Goal: Transaction & Acquisition: Subscribe to service/newsletter

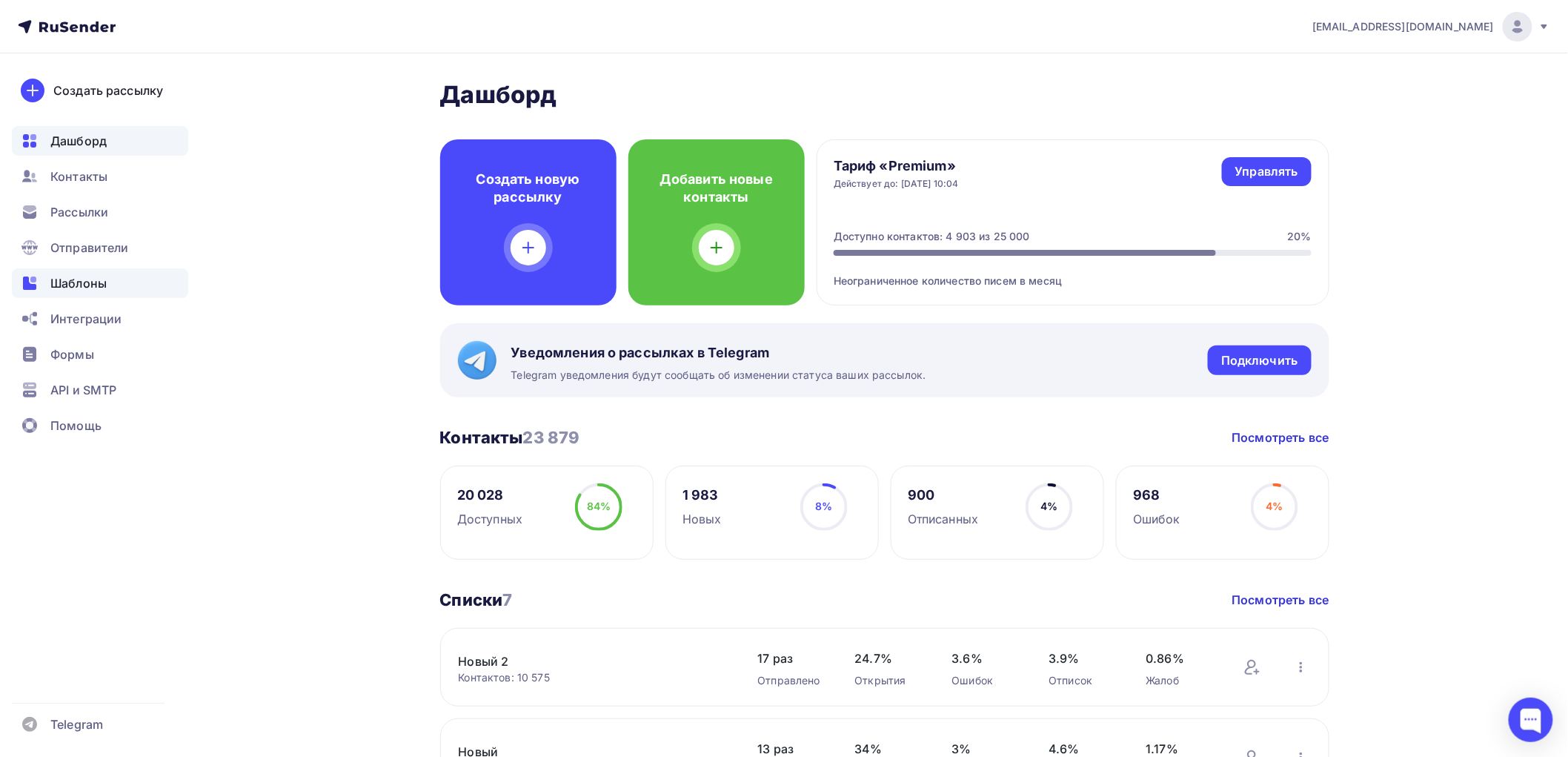
click at [92, 280] on span "Шаблоны" at bounding box center [79, 283] width 57 height 18
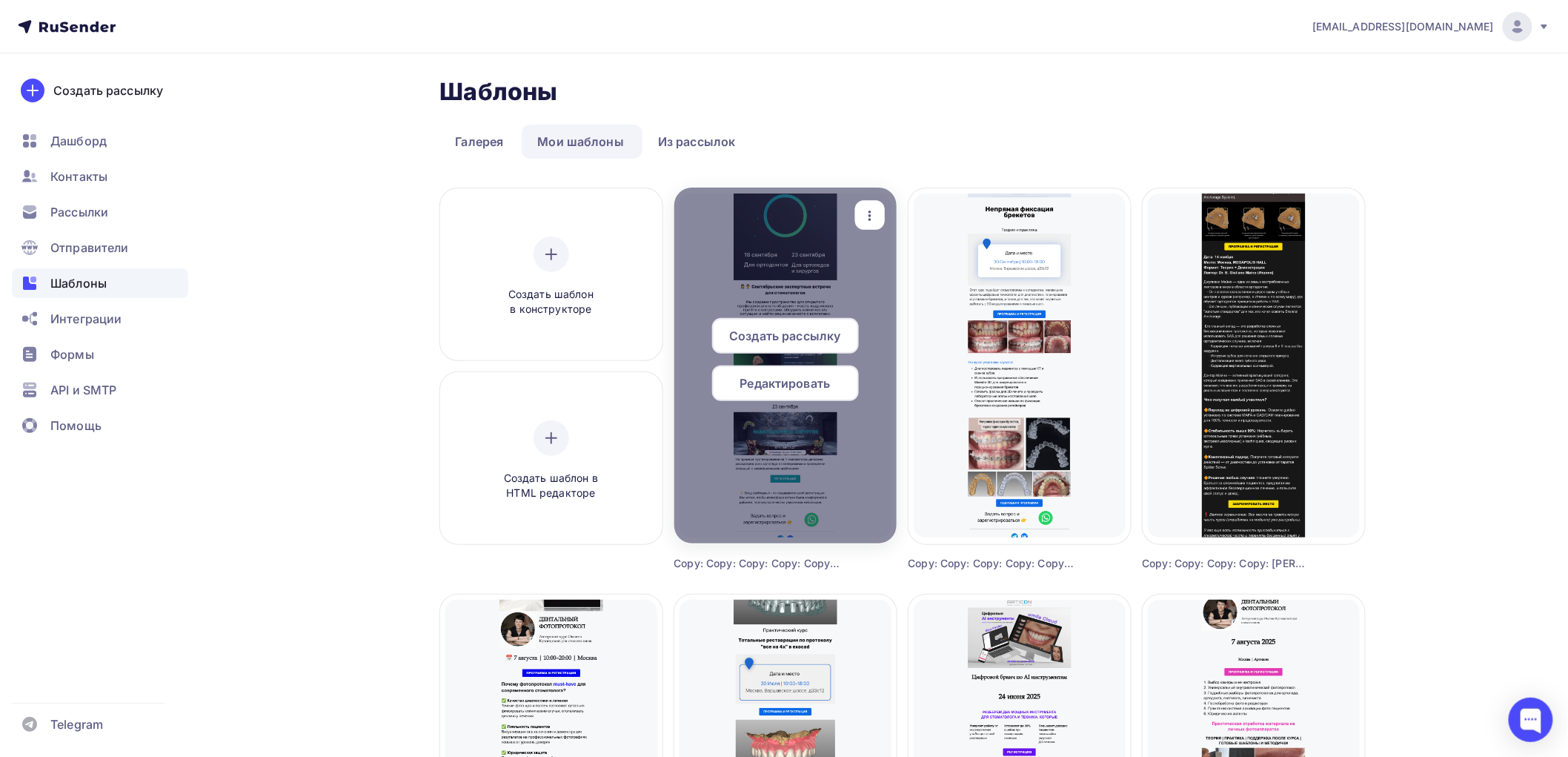
click at [784, 382] on span "Редактировать" at bounding box center [785, 383] width 90 height 18
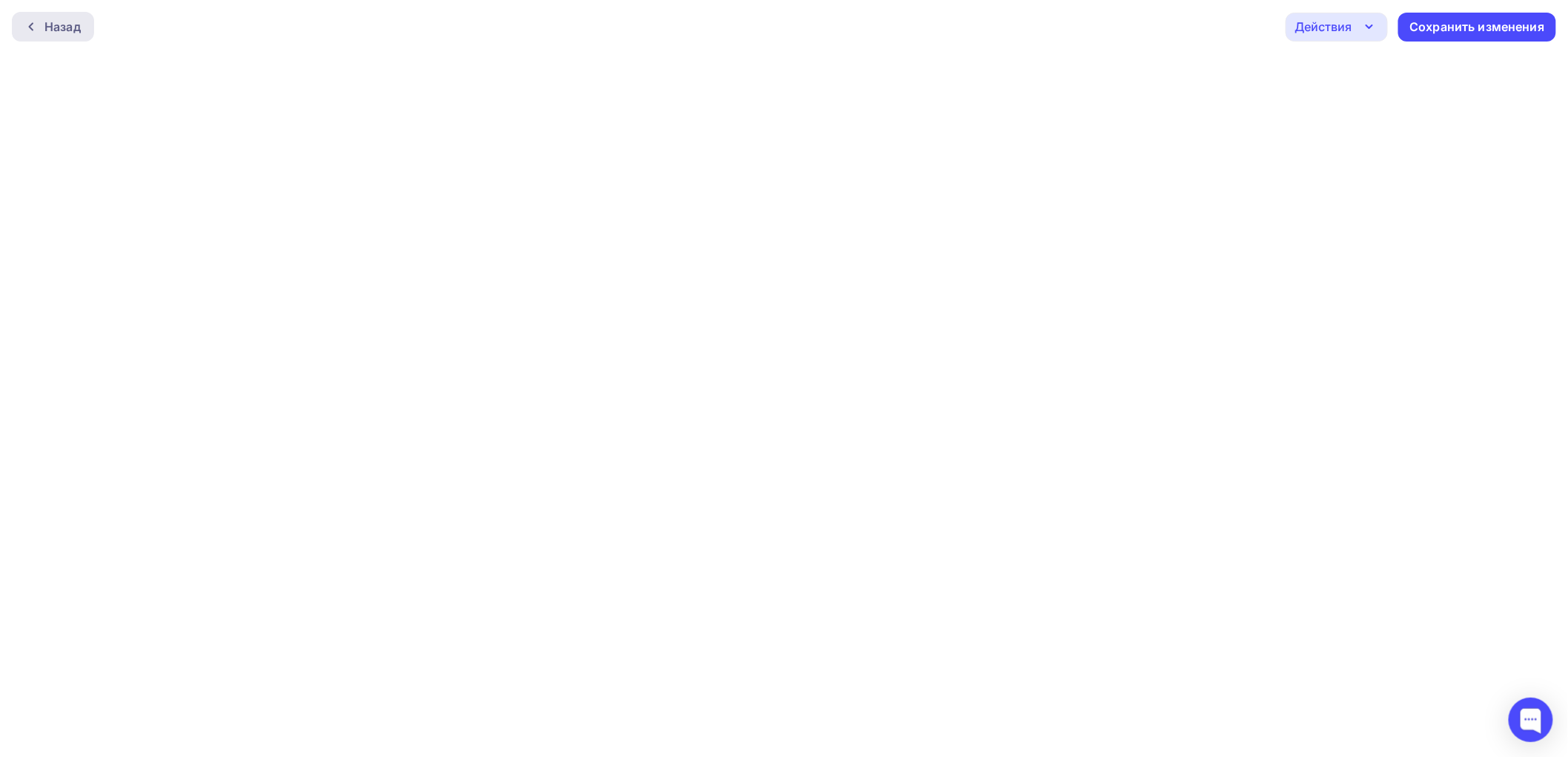
drag, startPoint x: 17, startPoint y: 19, endPoint x: 25, endPoint y: 13, distance: 10.0
click at [20, 17] on div "Назад" at bounding box center [53, 27] width 82 height 30
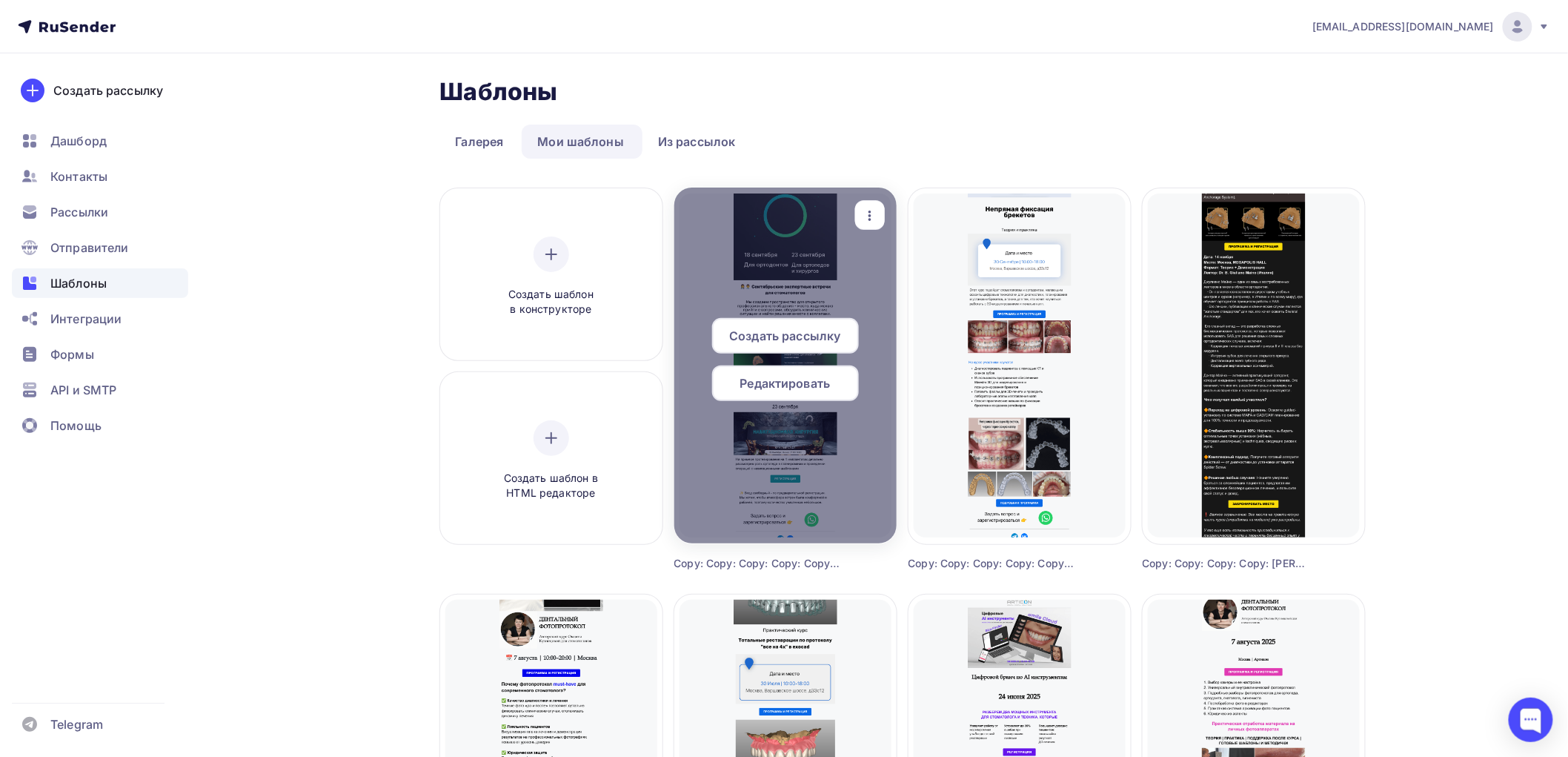
click at [869, 215] on icon "button" at bounding box center [870, 216] width 18 height 18
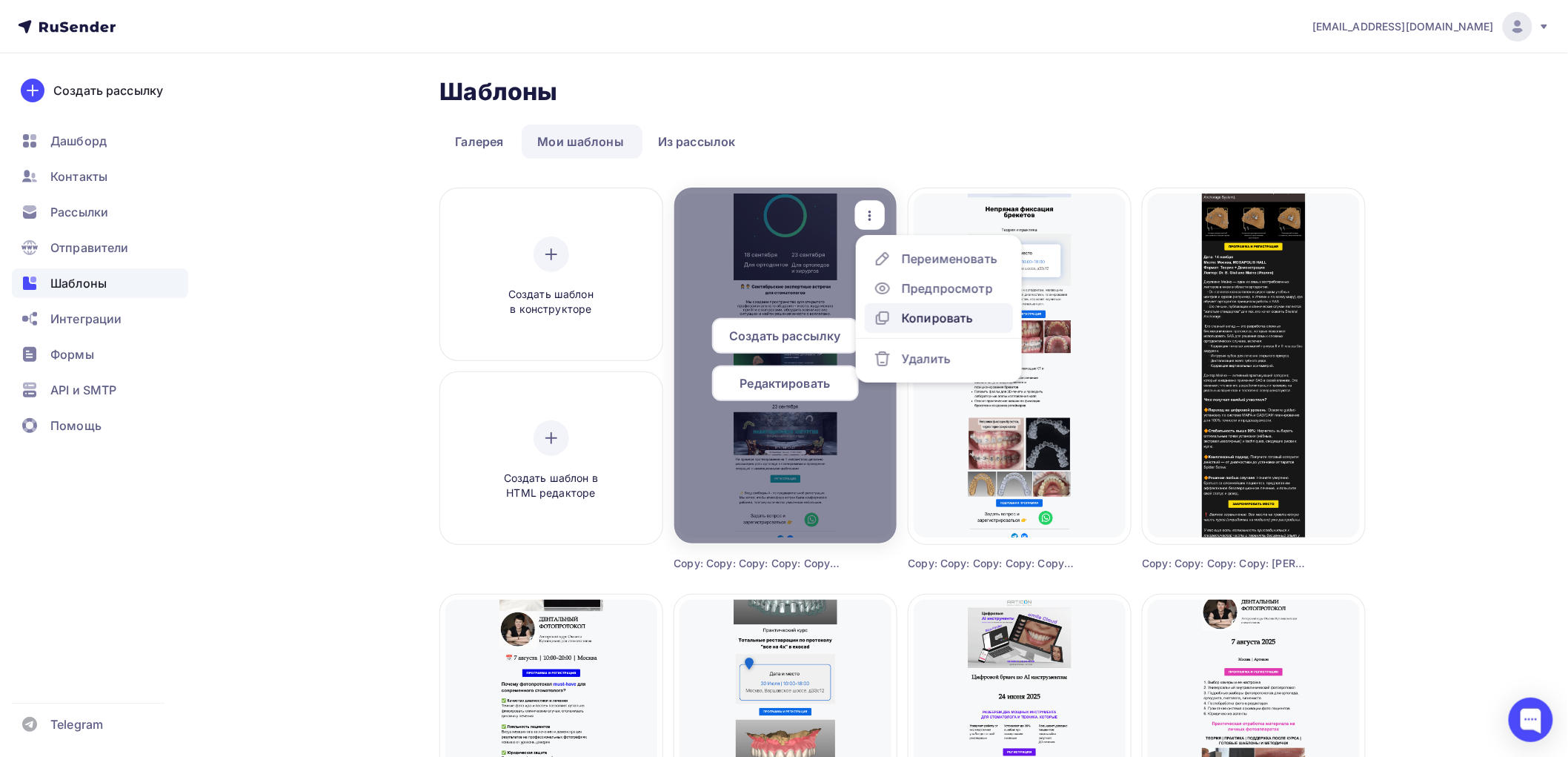
click at [922, 316] on div "Копировать" at bounding box center [937, 318] width 71 height 18
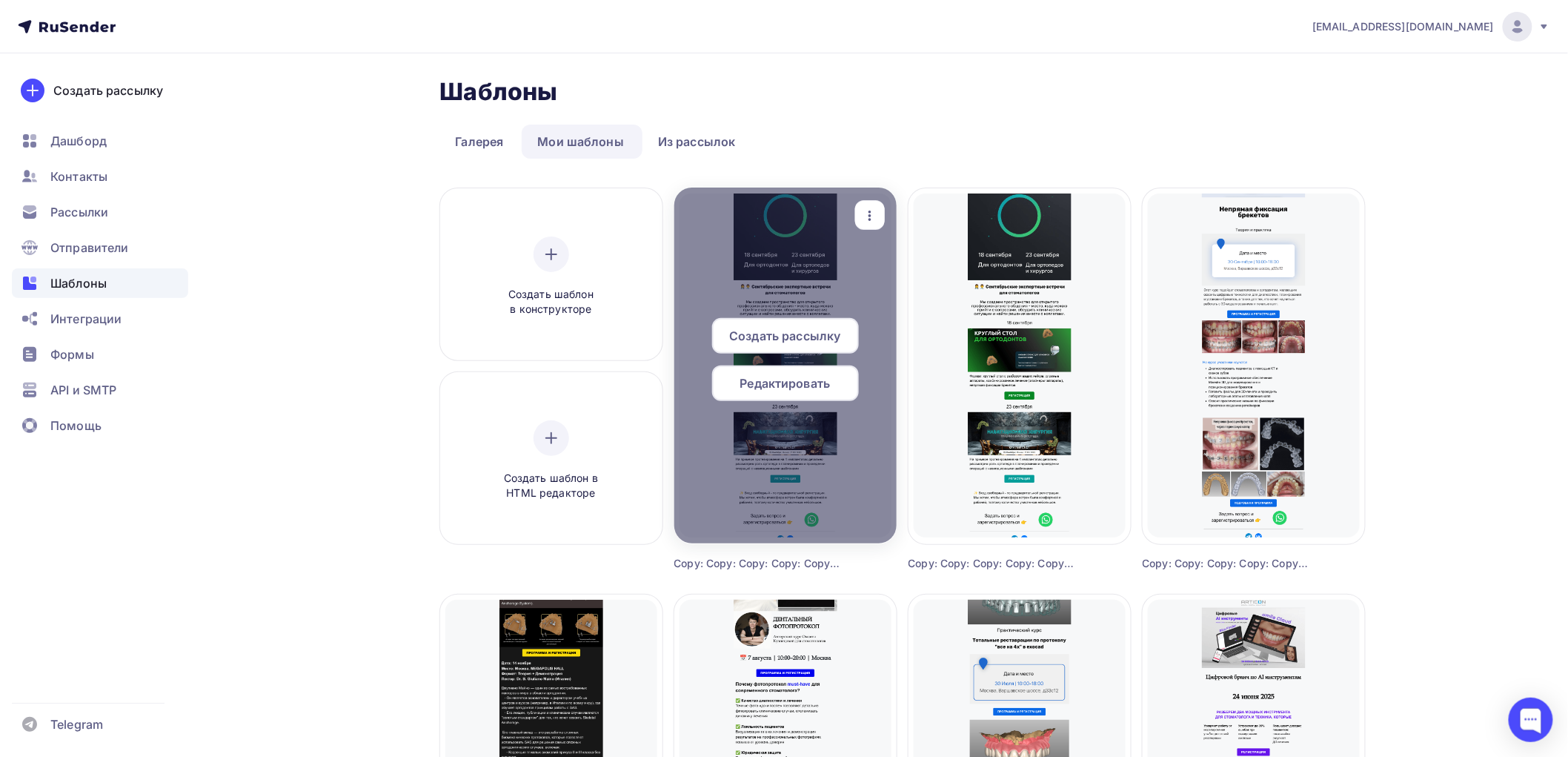
click at [779, 386] on span "Редактировать" at bounding box center [785, 383] width 90 height 18
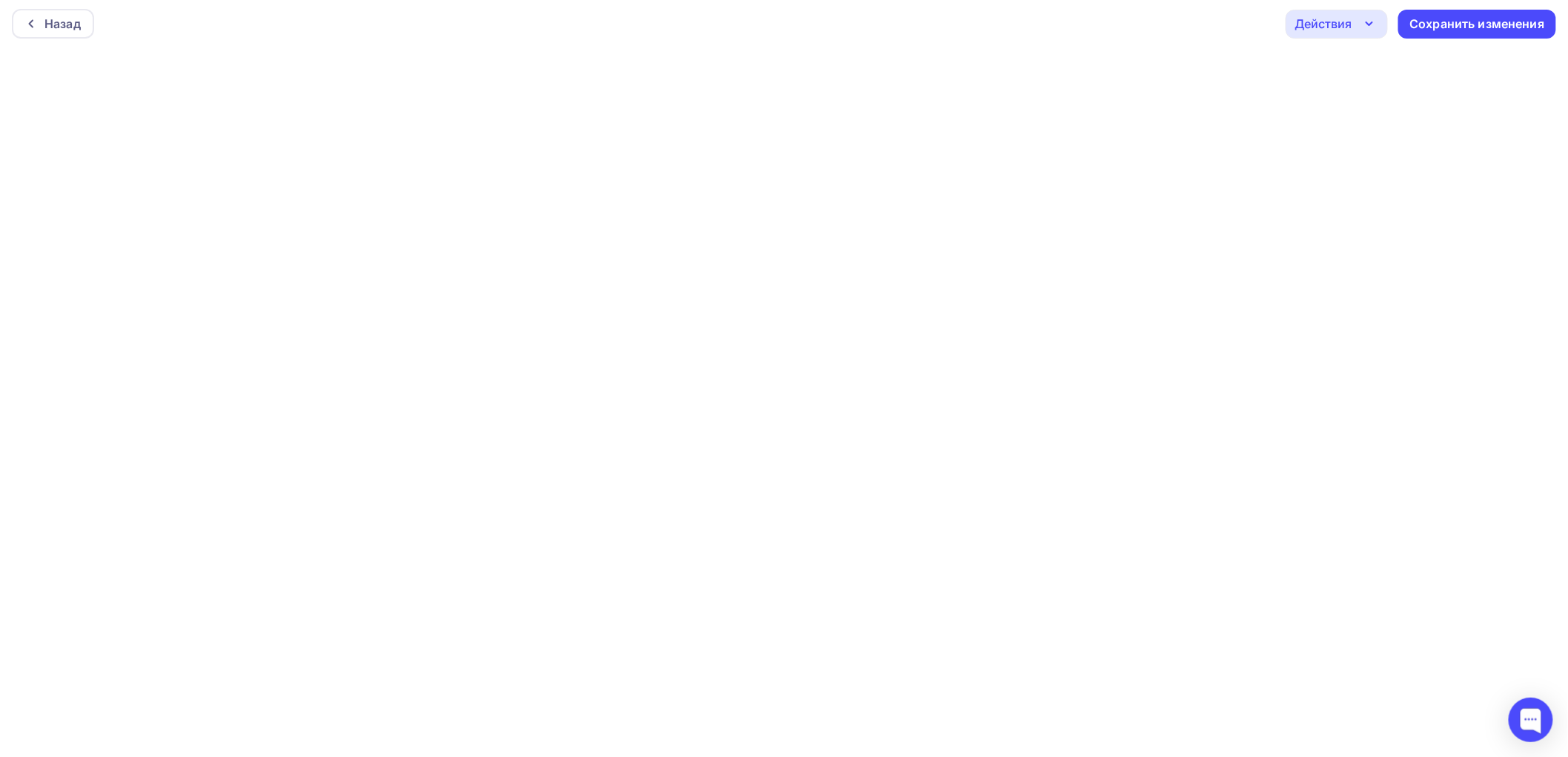
scroll to position [4, 0]
click at [1473, 11] on div "Сохранить изменения" at bounding box center [1478, 23] width 158 height 29
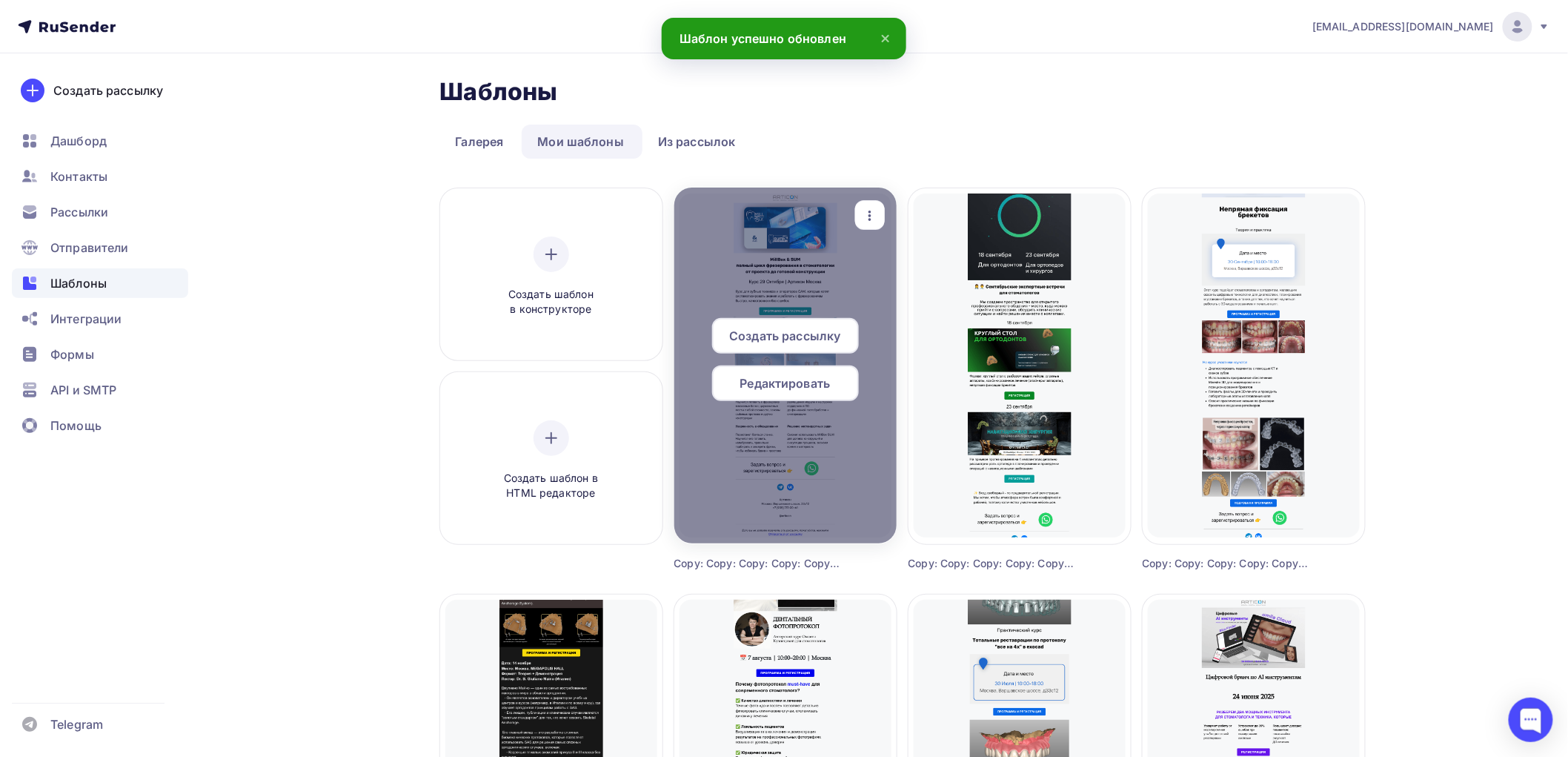
click at [780, 332] on span "Создать рассылку" at bounding box center [784, 336] width 111 height 18
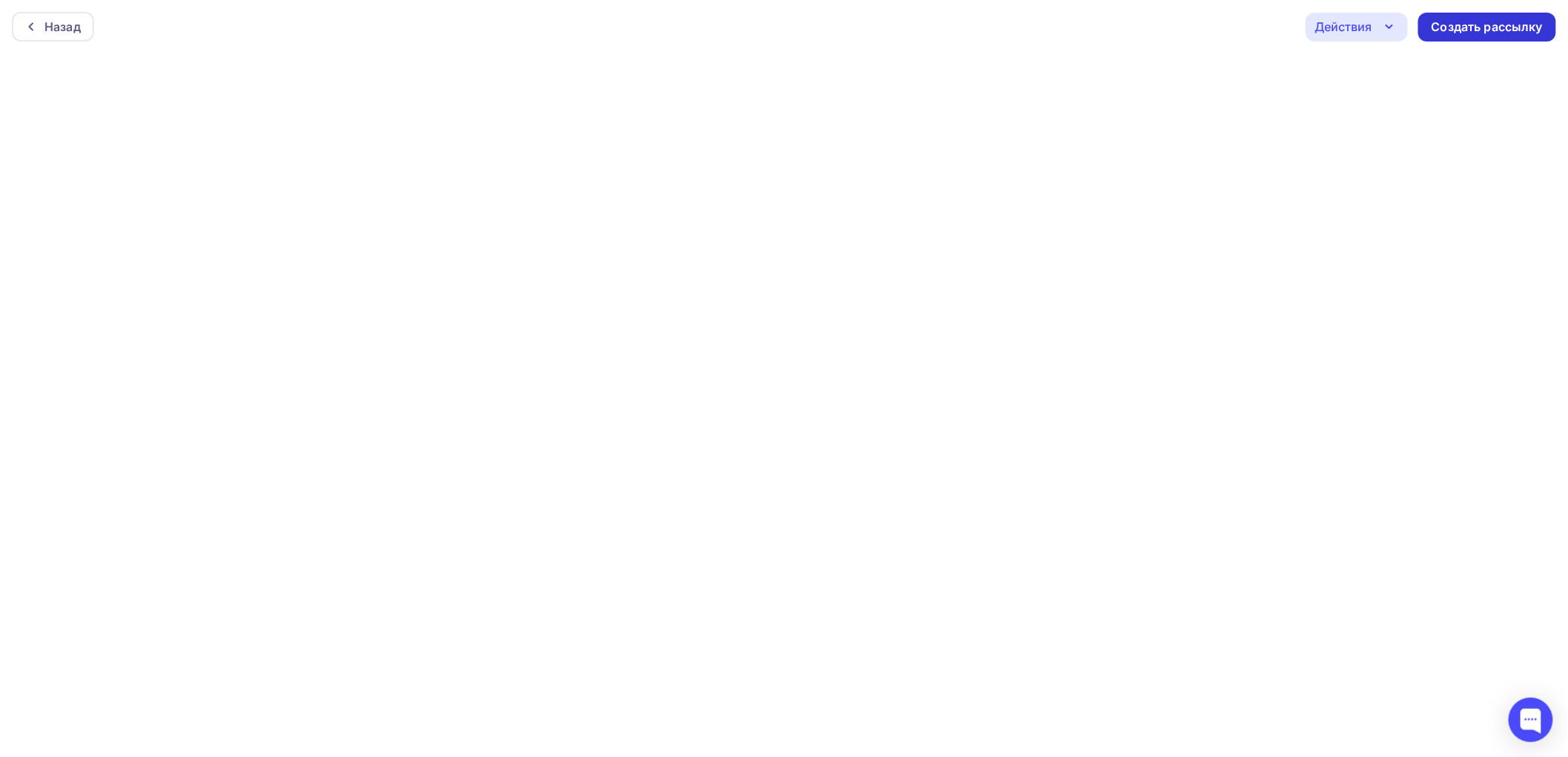
click at [1481, 19] on div "Создать рассылку" at bounding box center [1487, 27] width 111 height 17
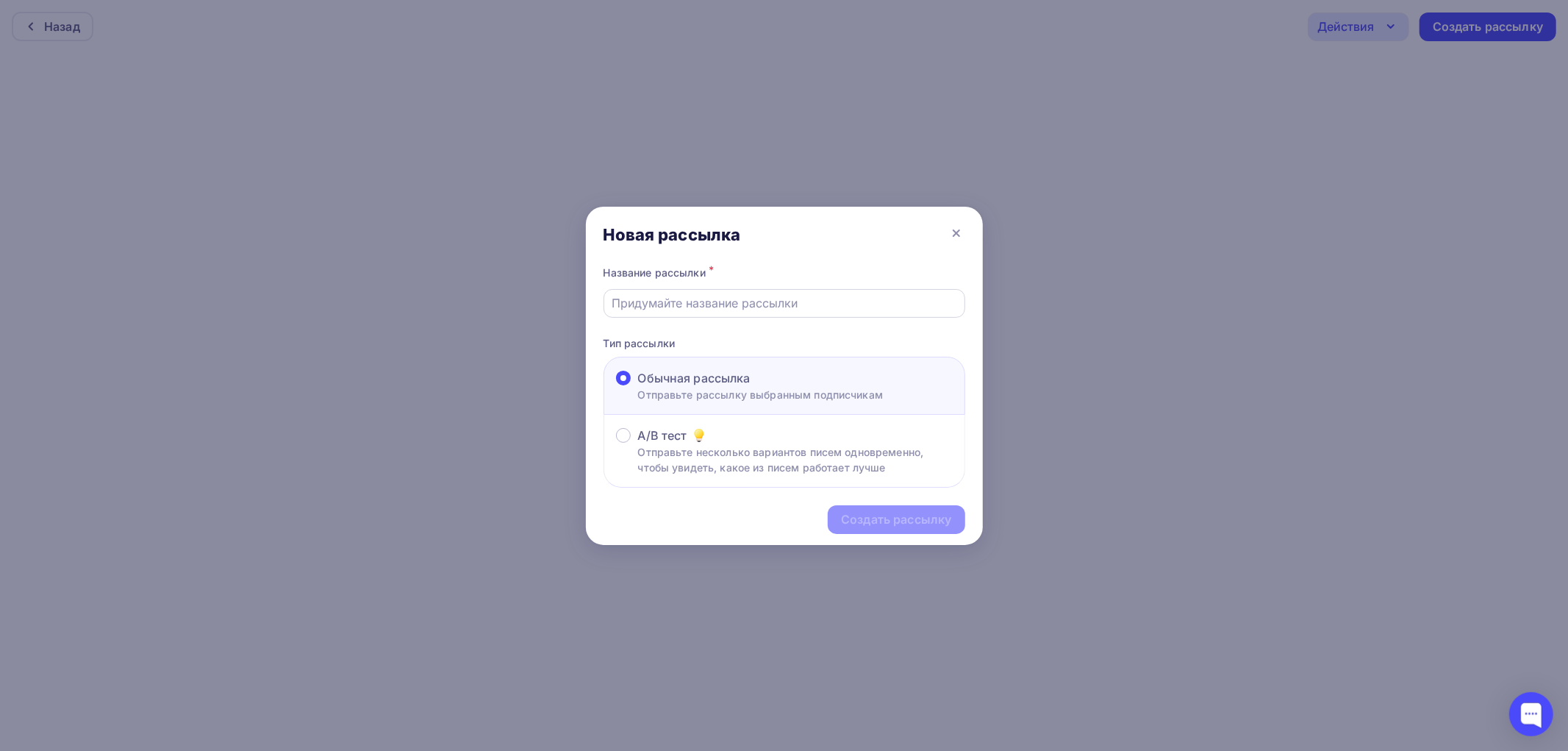
click at [650, 306] on input "text" at bounding box center [784, 303] width 345 height 18
type input "миллбокс_1"
click at [879, 520] on div "Создать рассылку" at bounding box center [896, 519] width 110 height 17
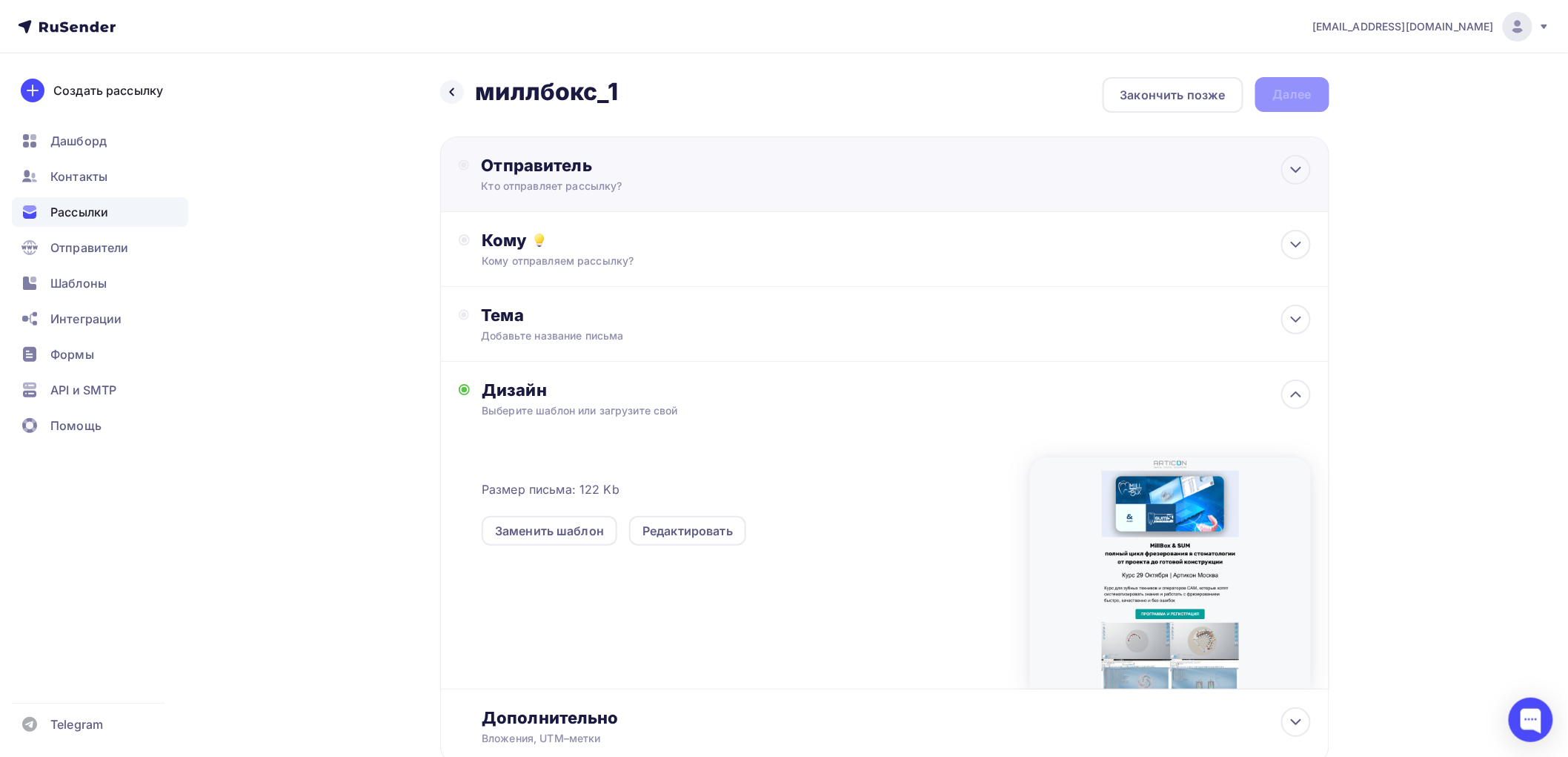
click at [590, 163] on div "Отправитель" at bounding box center [641, 166] width 321 height 21
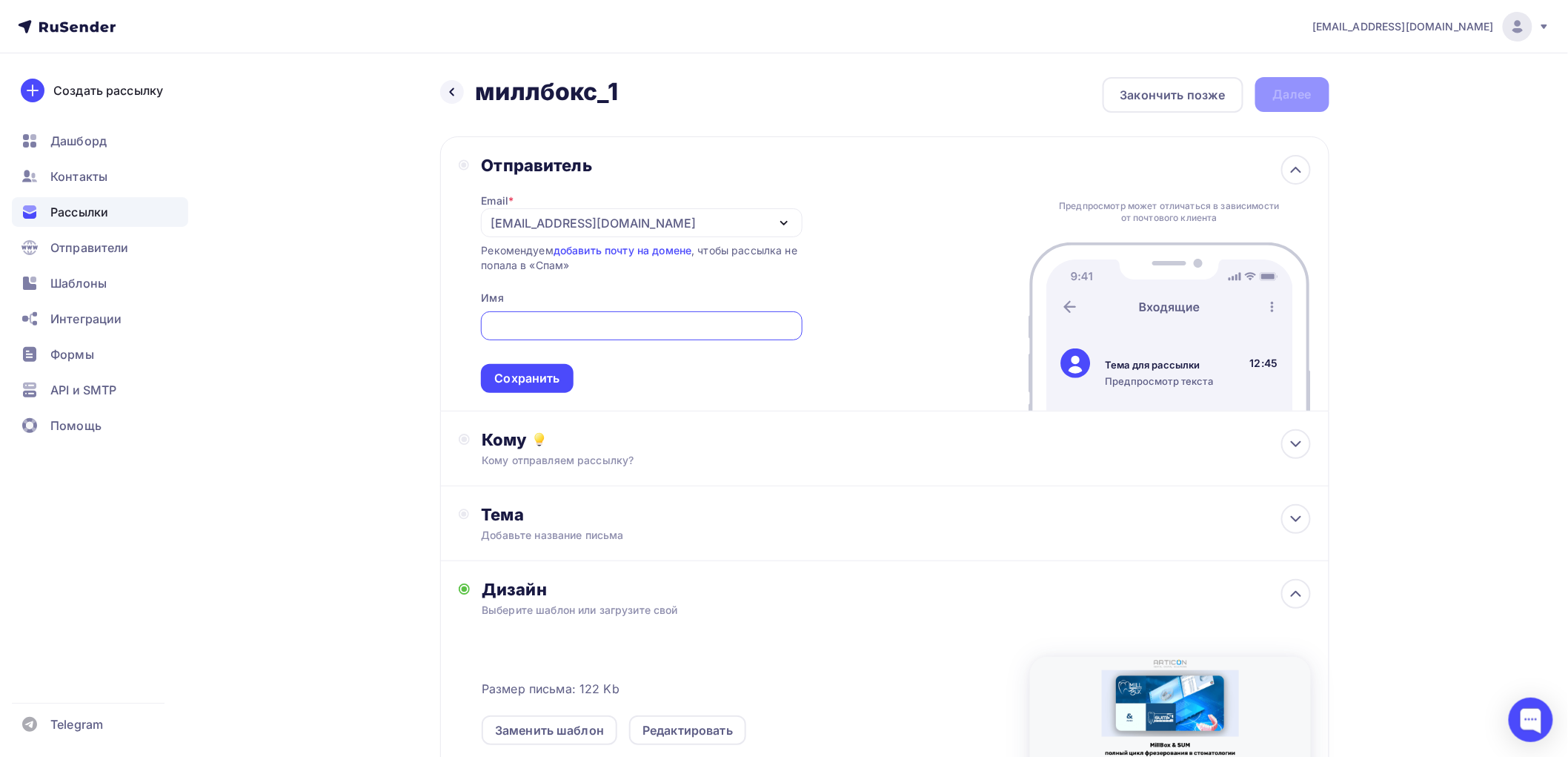
click at [588, 227] on div "[EMAIL_ADDRESS][DOMAIN_NAME]" at bounding box center [593, 223] width 205 height 18
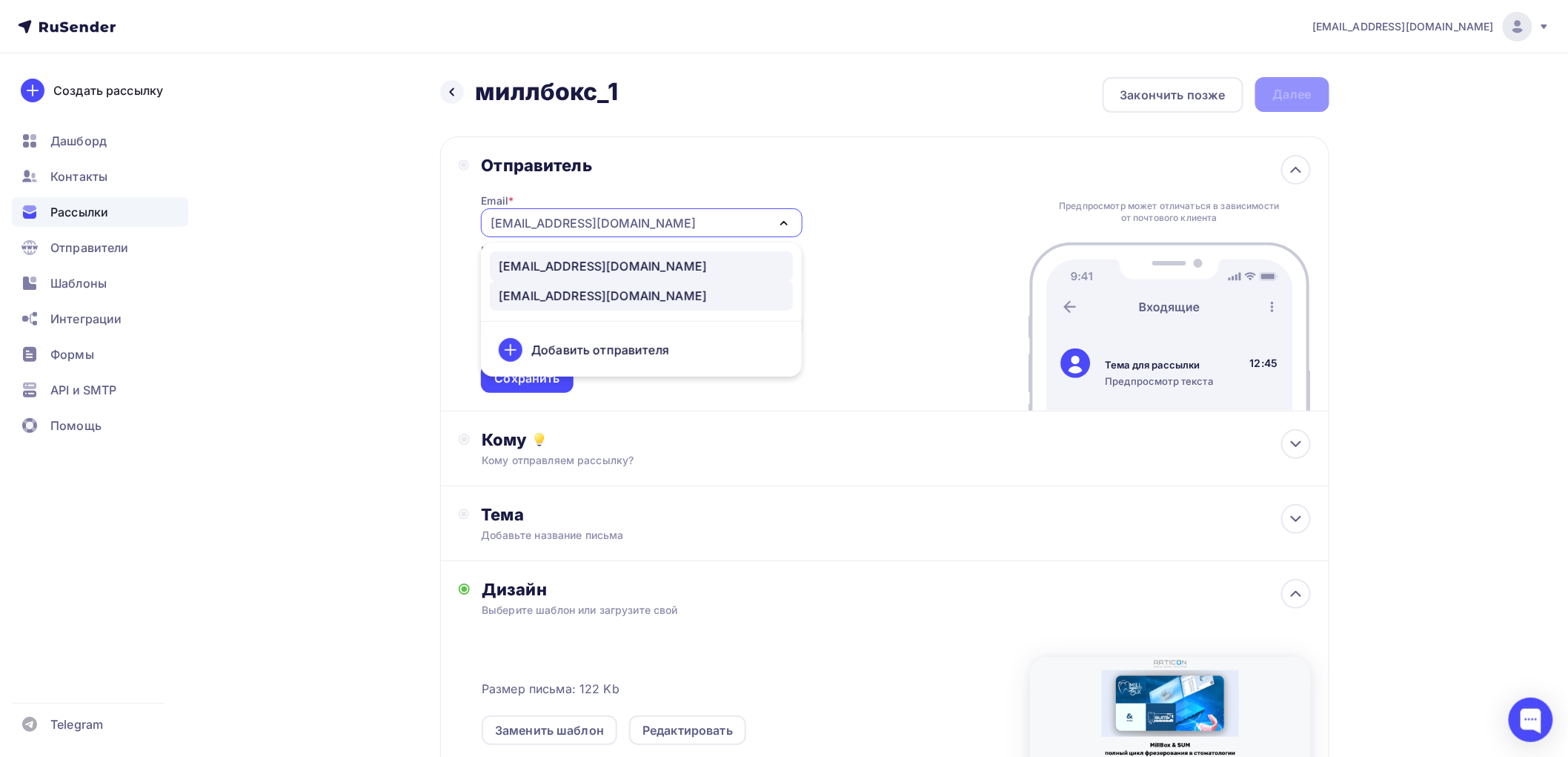
click at [585, 260] on div "[EMAIL_ADDRESS][DOMAIN_NAME]" at bounding box center [602, 266] width 208 height 18
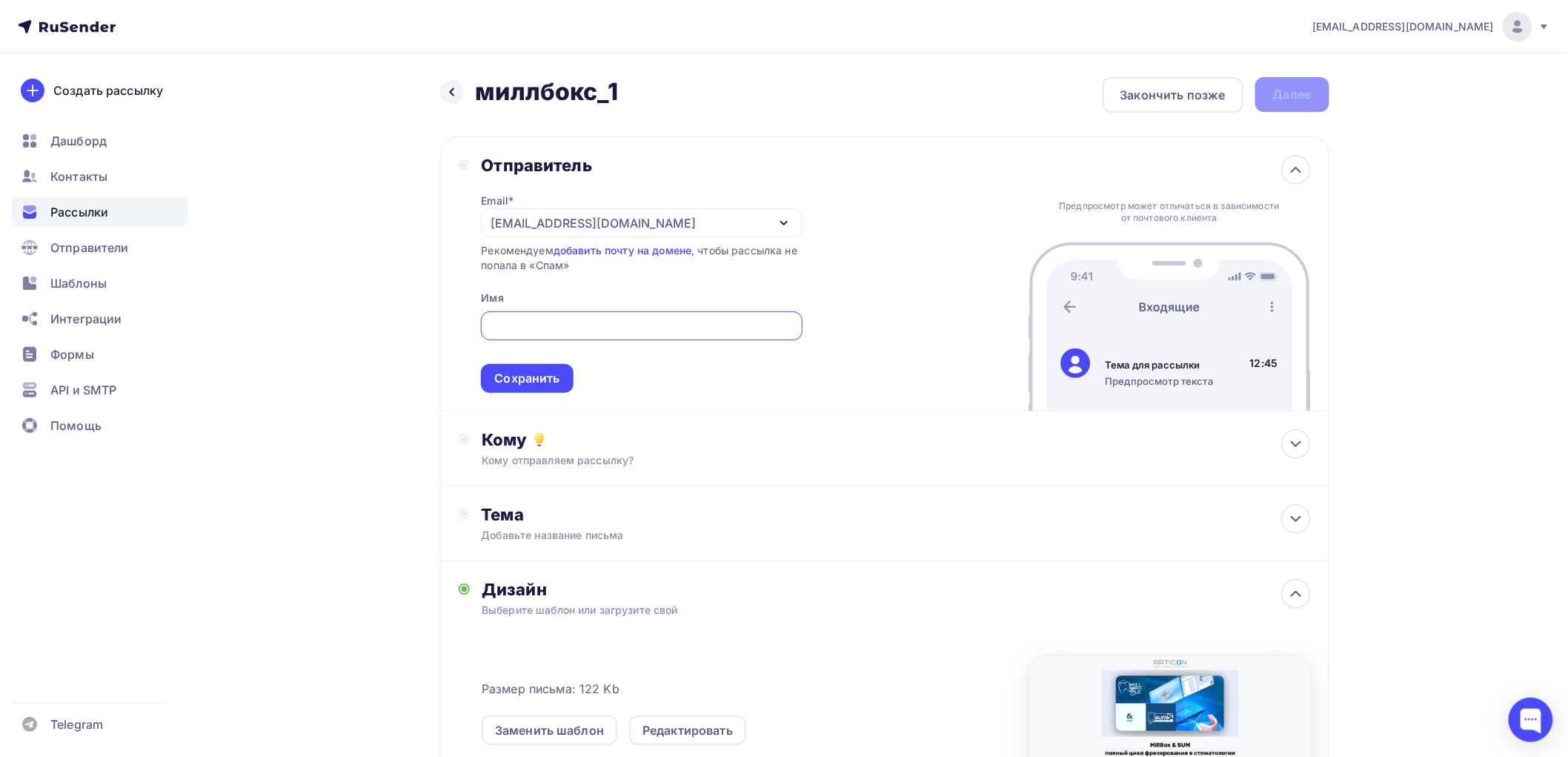
click at [535, 321] on input "text" at bounding box center [642, 326] width 304 height 18
type input "Артикон [GEOGRAPHIC_DATA]"
click at [538, 374] on div "Сохранить" at bounding box center [526, 378] width 65 height 17
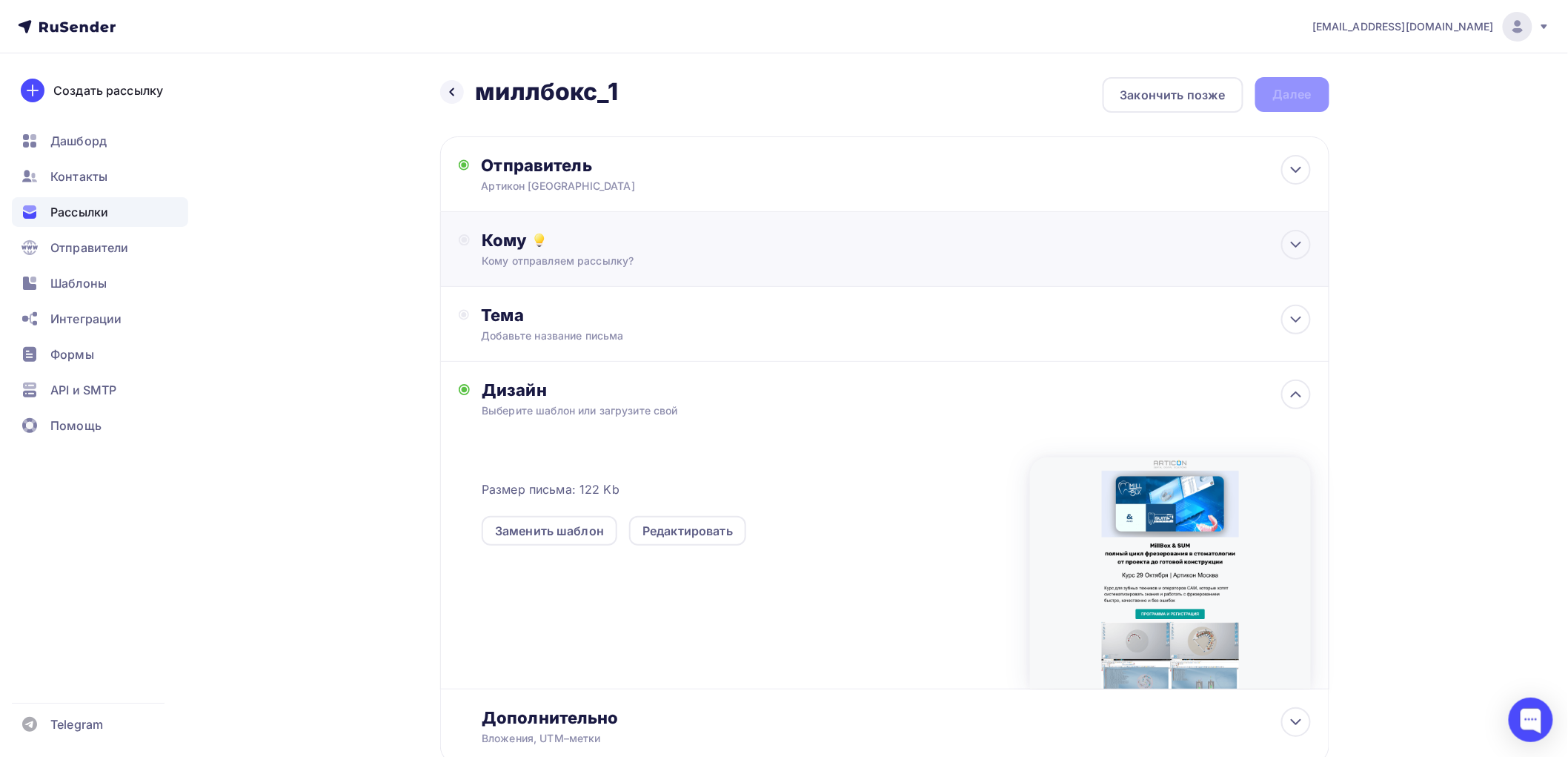
drag, startPoint x: 565, startPoint y: 252, endPoint x: 574, endPoint y: 254, distance: 9.2
click at [573, 254] on div "Кому Кому отправляем рассылку? Списки получателей Выберите список Все списки id…" at bounding box center [895, 249] width 828 height 39
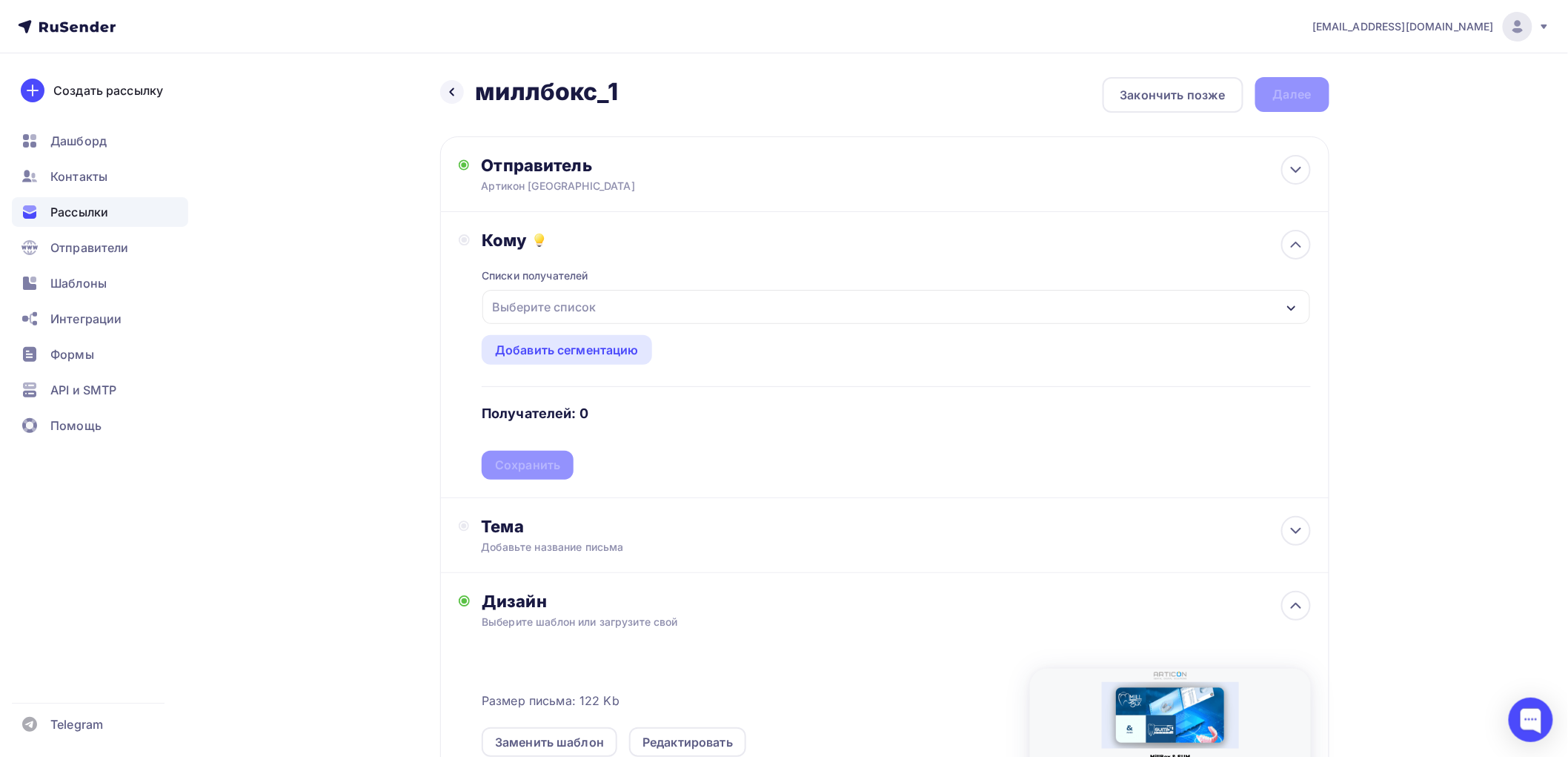
click at [642, 312] on div "Выберите список" at bounding box center [895, 307] width 827 height 34
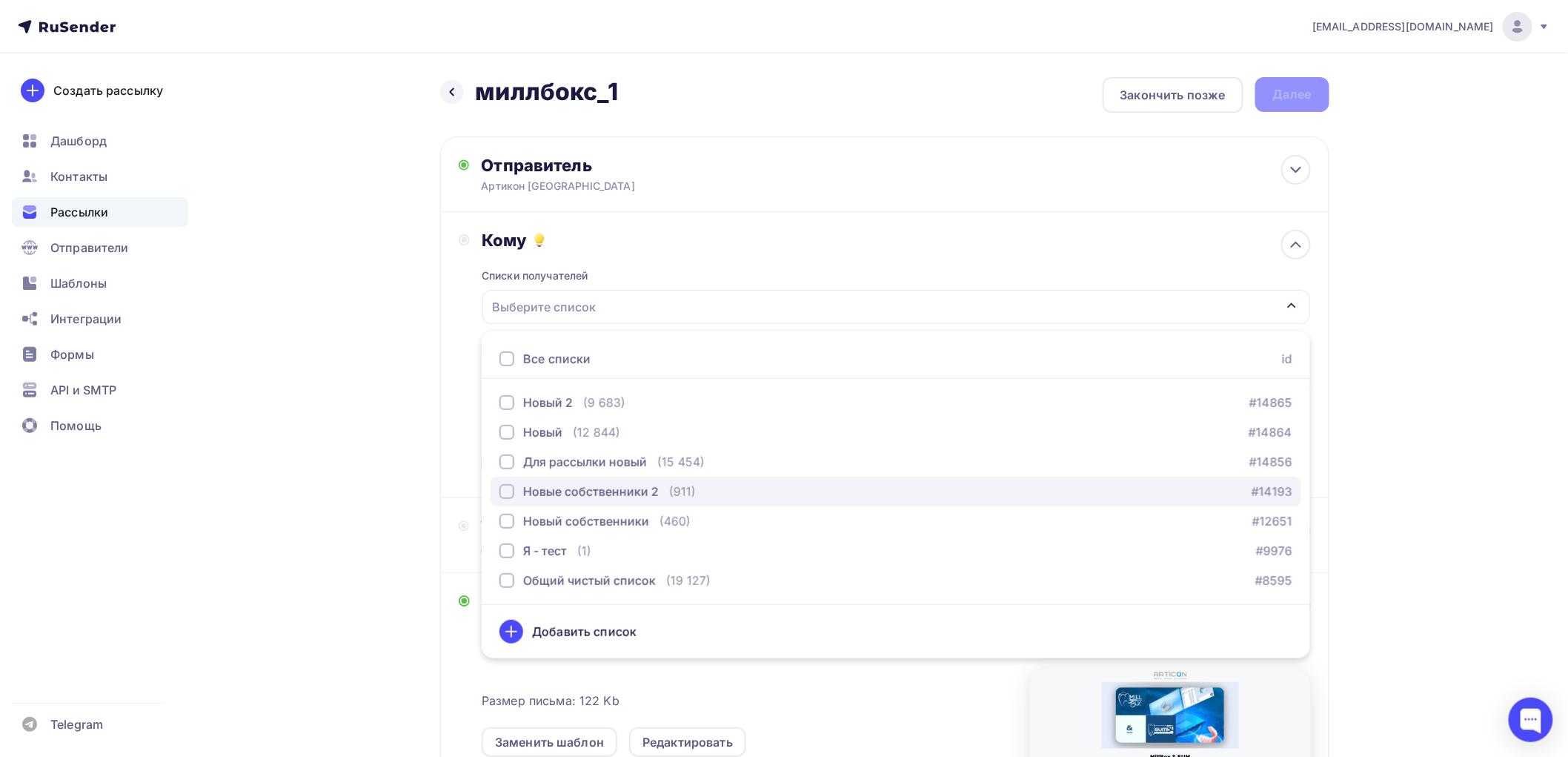
drag, startPoint x: 507, startPoint y: 488, endPoint x: 508, endPoint y: 506, distance: 18.0
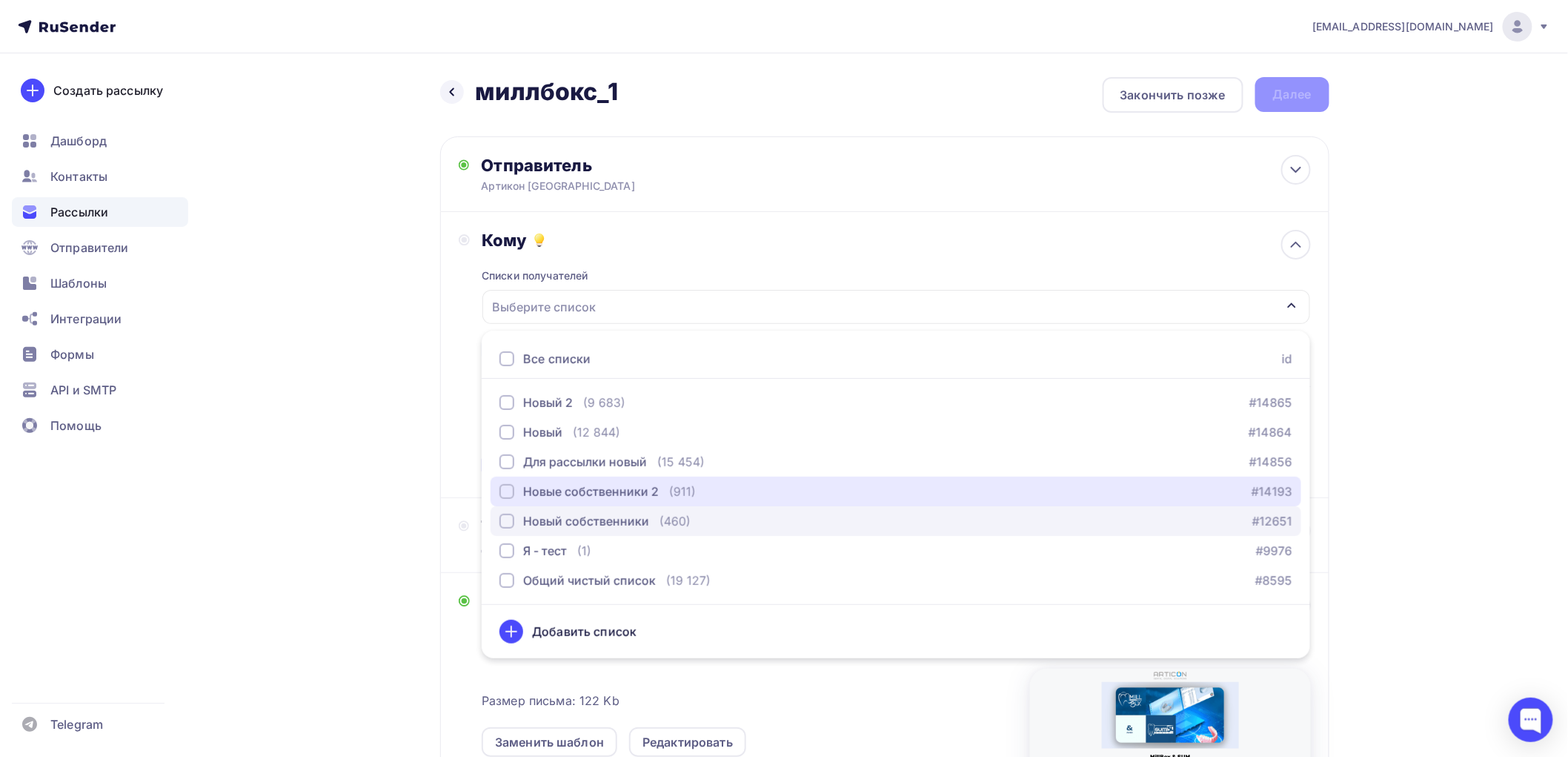
click at [507, 490] on div "button" at bounding box center [507, 491] width 15 height 15
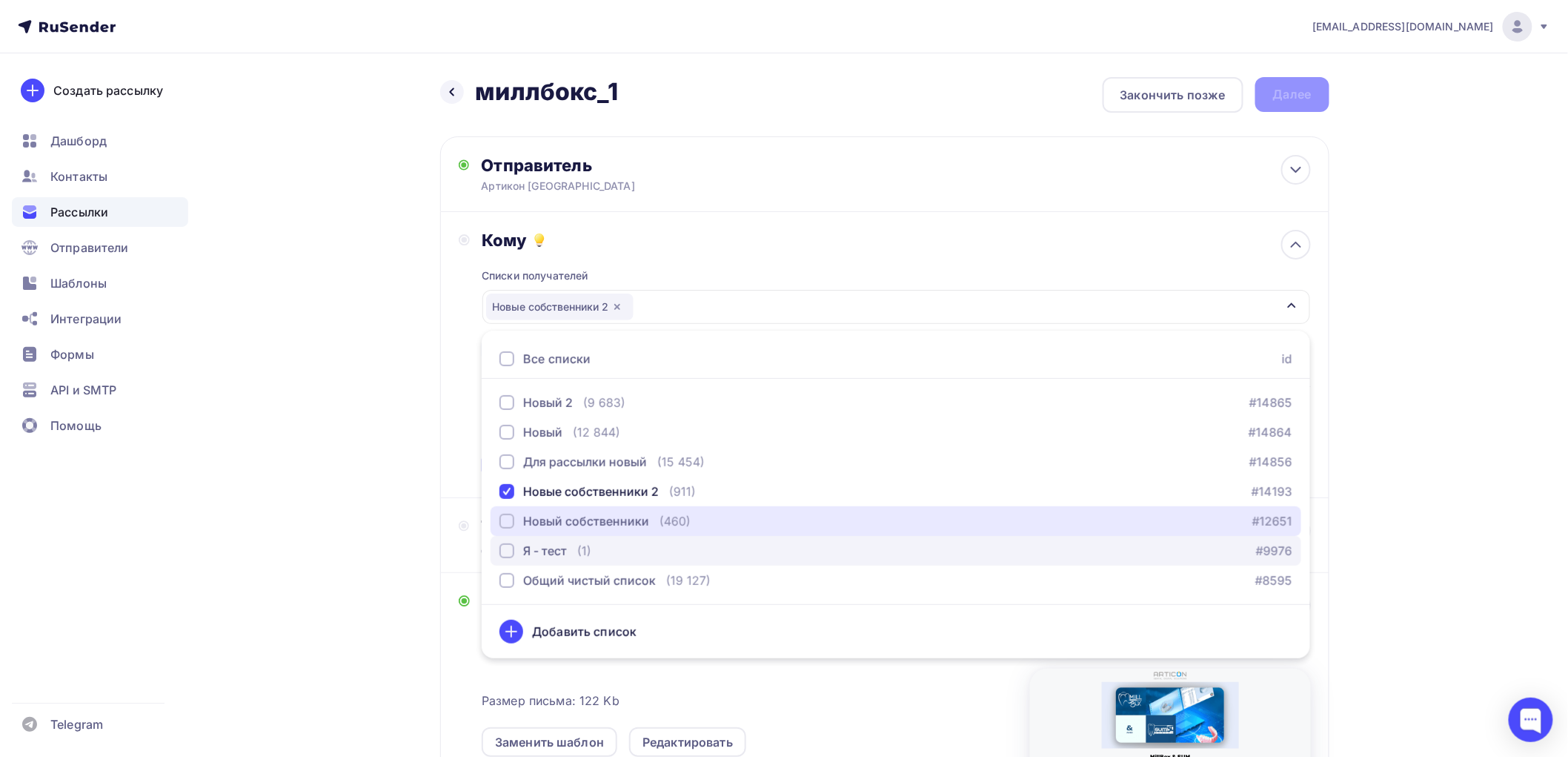
drag, startPoint x: 509, startPoint y: 515, endPoint x: 506, endPoint y: 556, distance: 41.1
click at [508, 524] on div "button" at bounding box center [507, 521] width 15 height 15
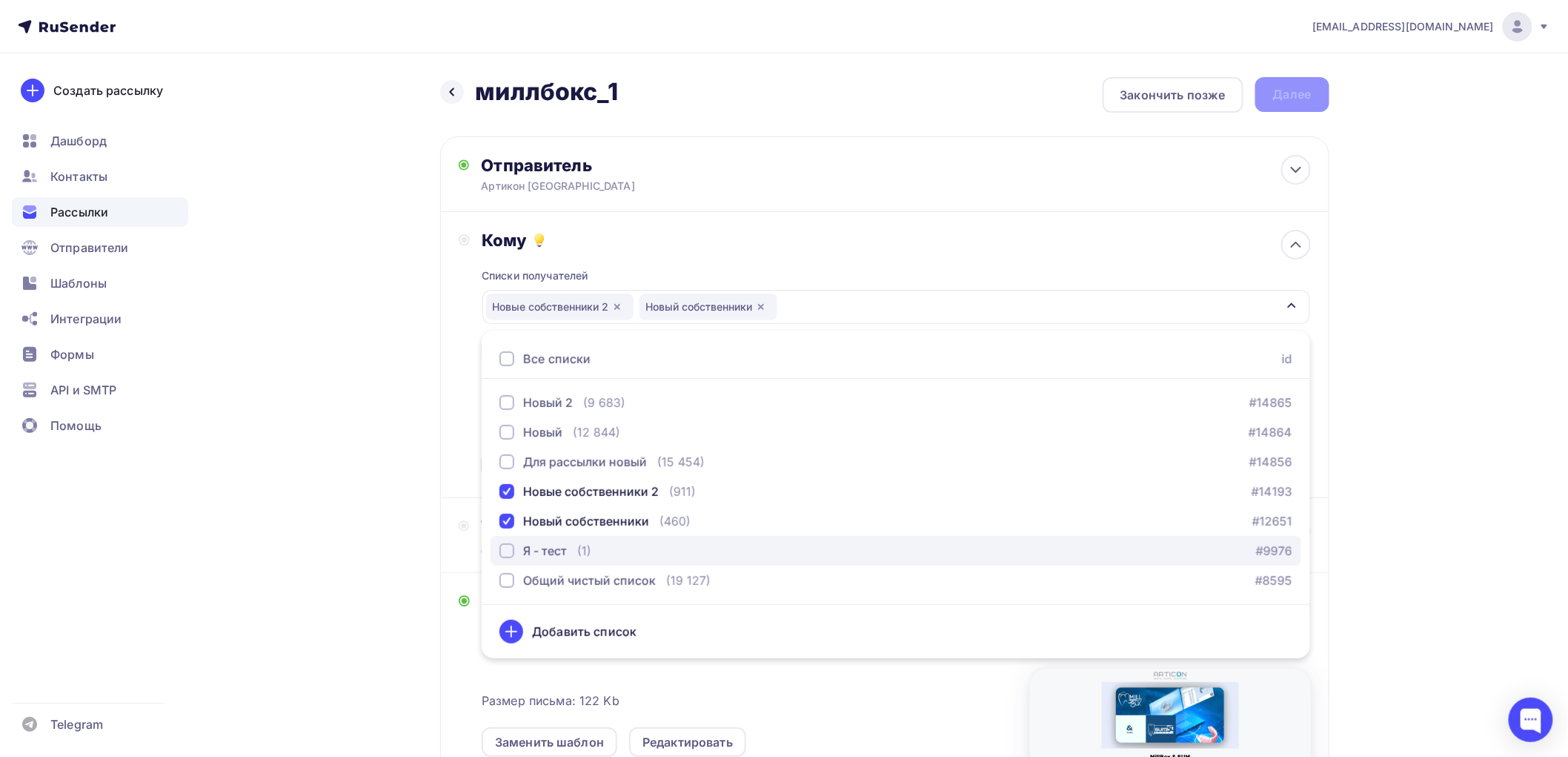
click at [507, 552] on div "button" at bounding box center [507, 551] width 15 height 15
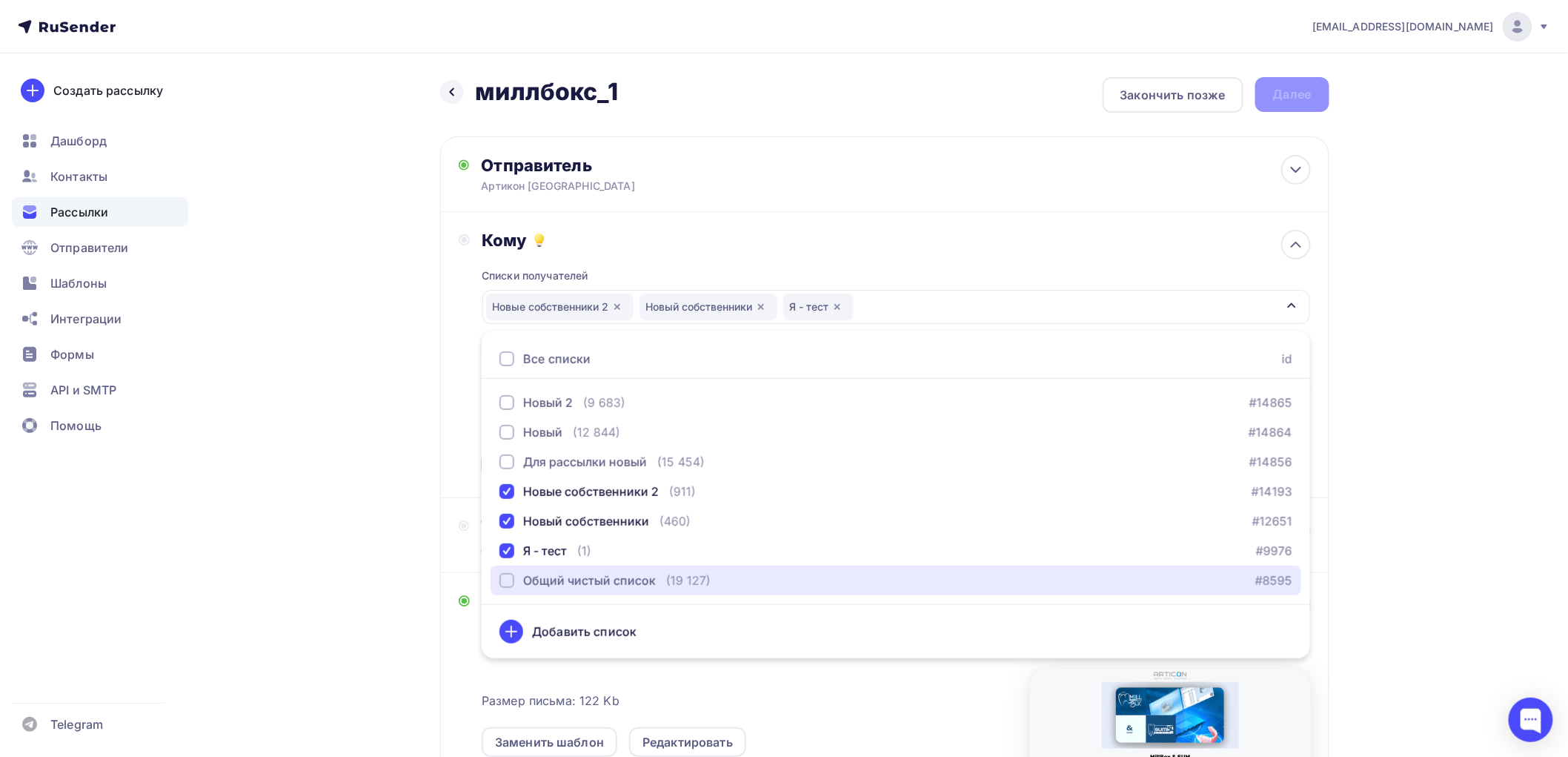
drag, startPoint x: 506, startPoint y: 579, endPoint x: 525, endPoint y: 613, distance: 38.9
click at [509, 582] on div "button" at bounding box center [507, 580] width 15 height 15
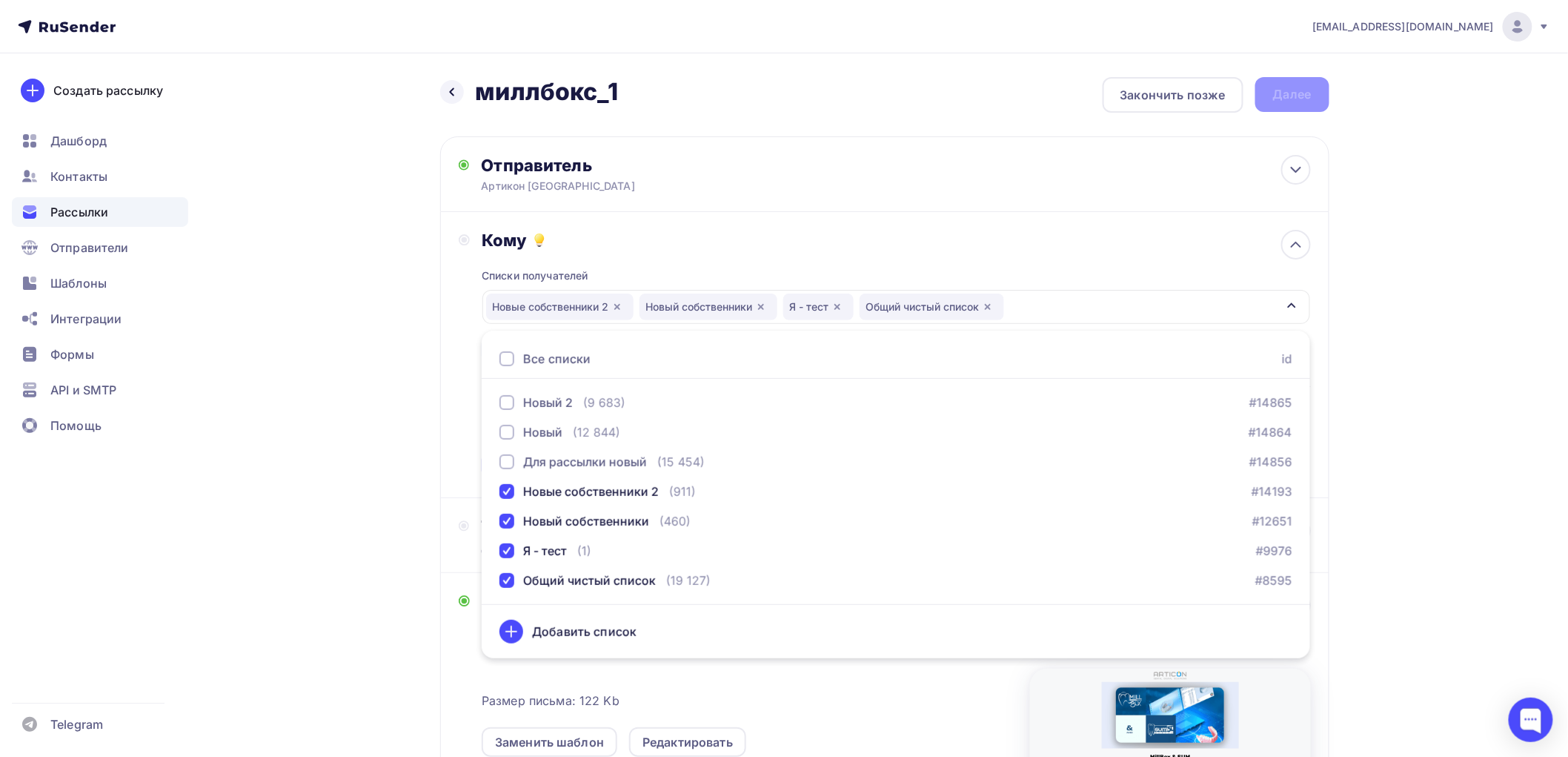
drag, startPoint x: 377, startPoint y: 365, endPoint x: 465, endPoint y: 375, distance: 88.6
click at [382, 365] on div "Назад миллбокс_1 миллбокс_1 Закончить позже Далее Отправитель Артикон [GEOGRAPH…" at bounding box center [784, 562] width 1215 height 1018
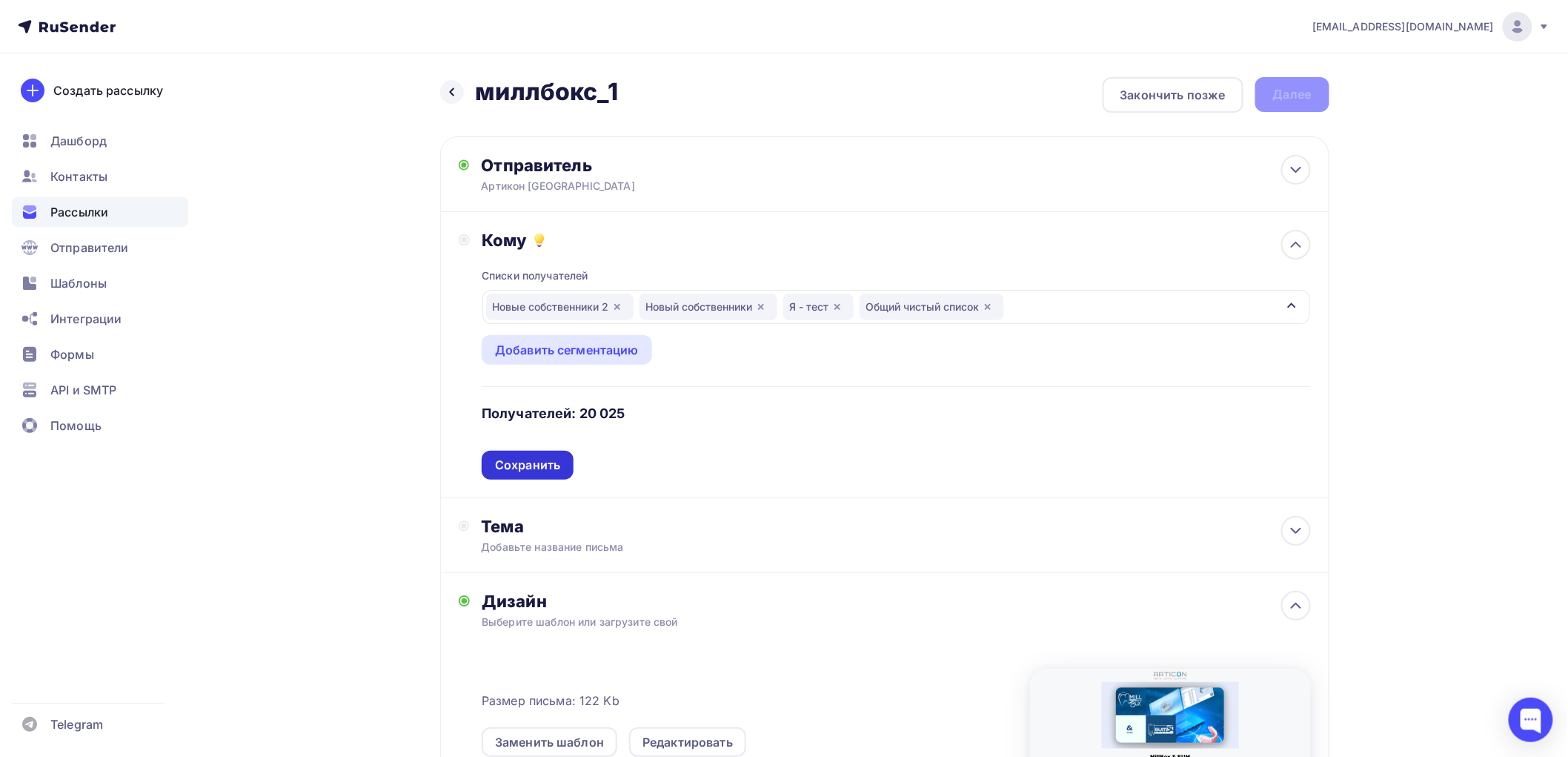
click at [535, 465] on div "Сохранить" at bounding box center [527, 465] width 65 height 17
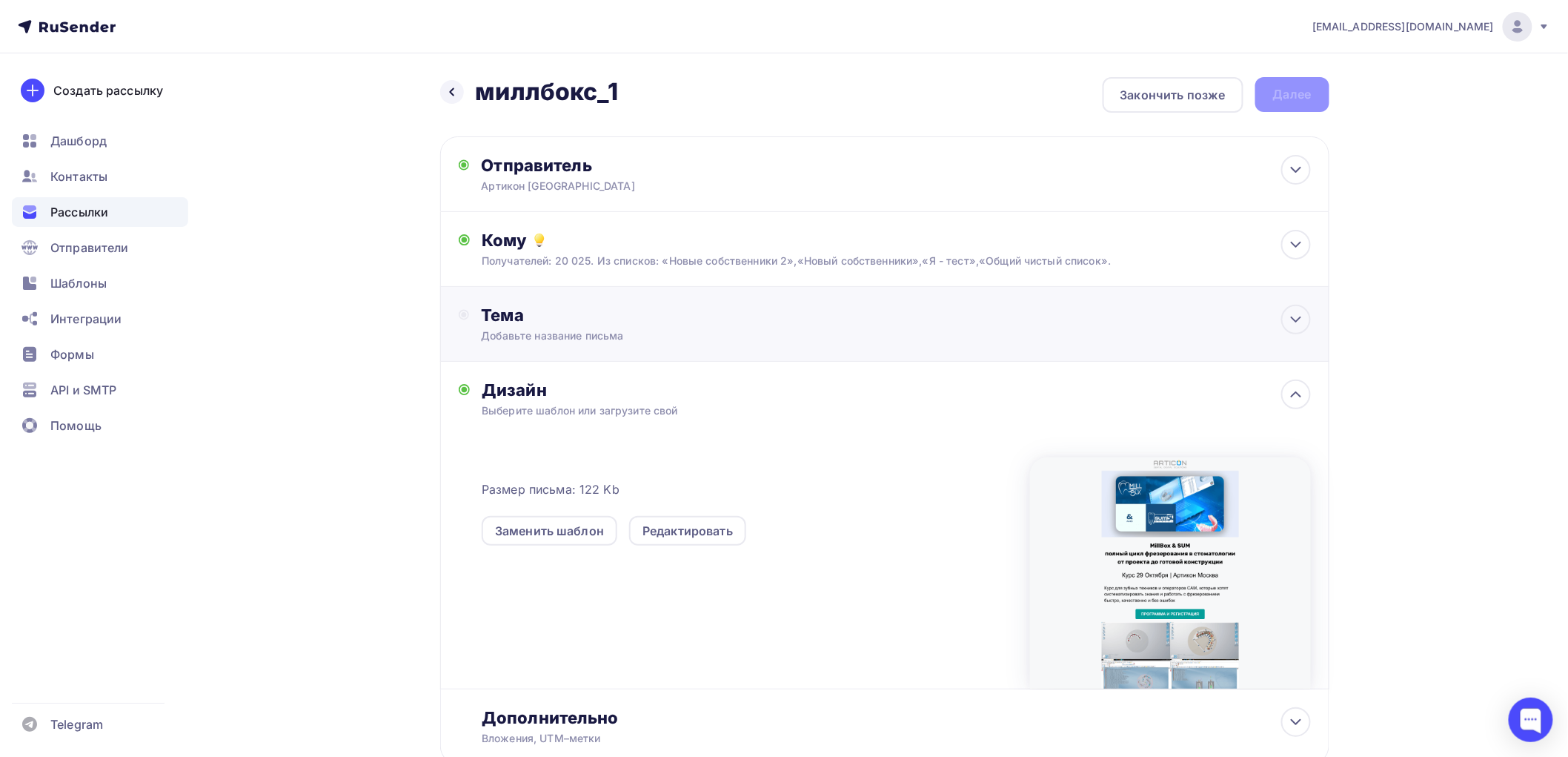
click at [605, 329] on div "Добавьте название письма" at bounding box center [613, 336] width 264 height 15
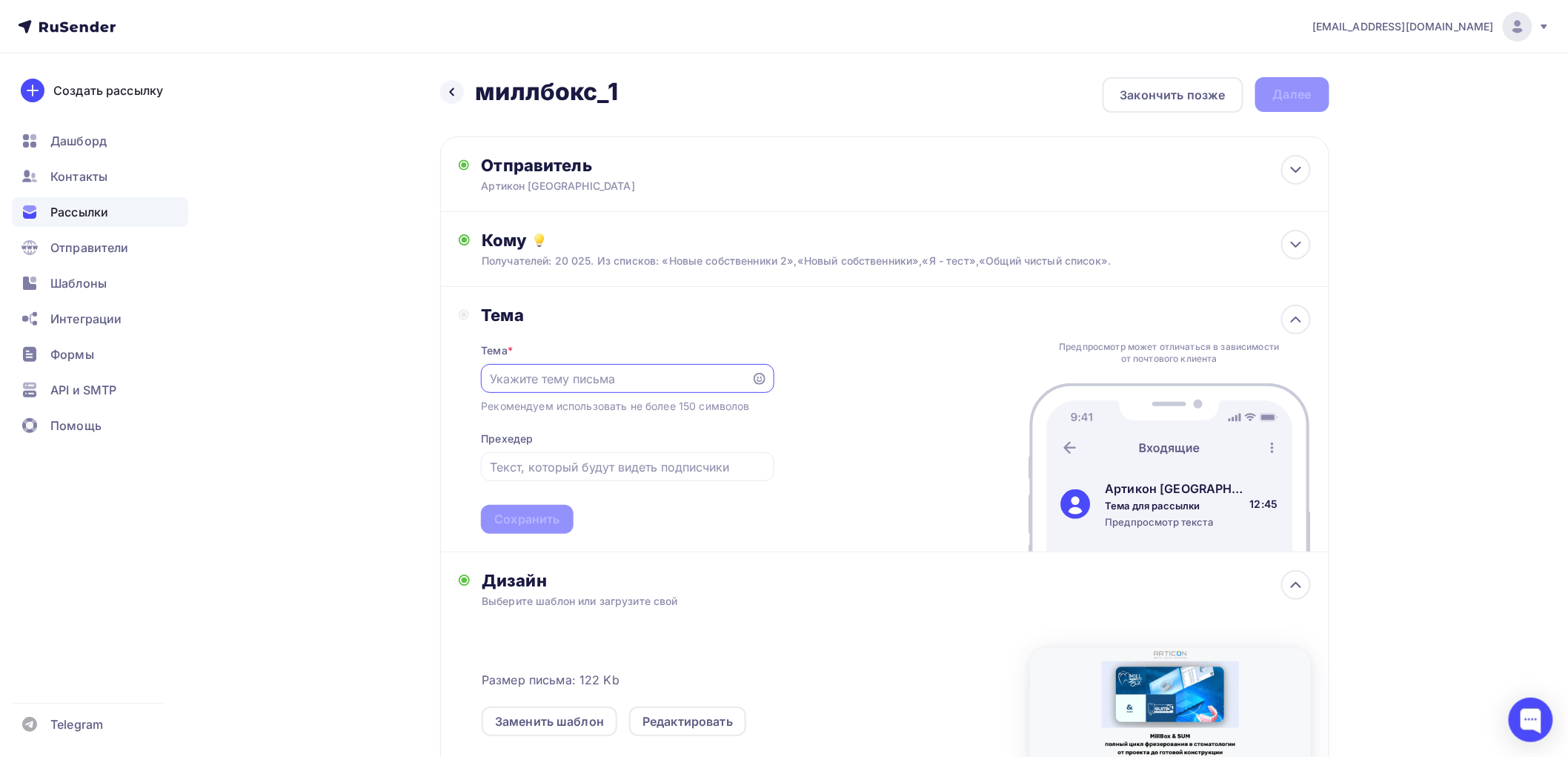
paste input "Фрезерование без ошибок: от проекта до готовой конструкции"
click at [759, 378] on icon at bounding box center [760, 379] width 12 height 12
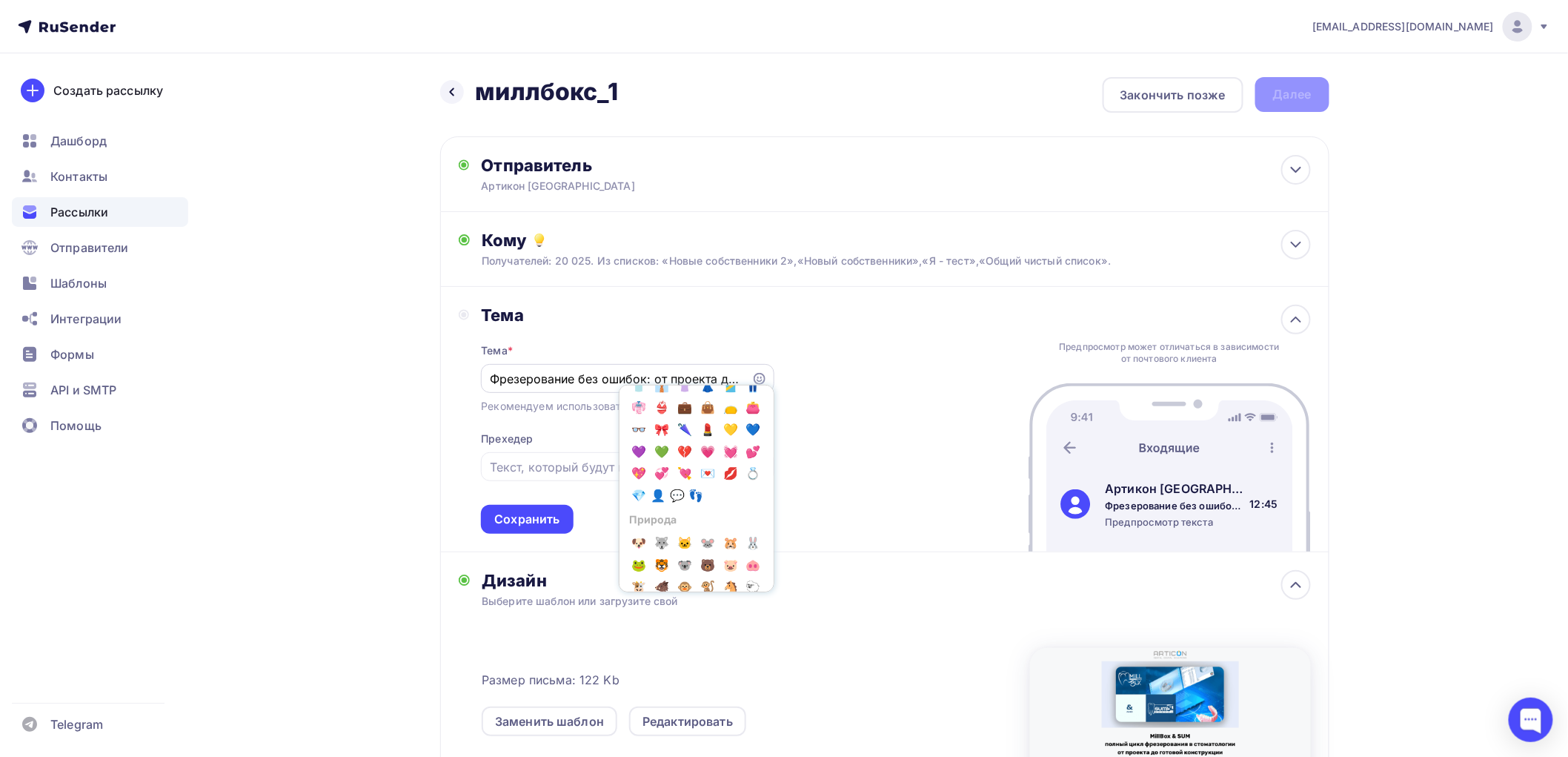
scroll to position [659, 0]
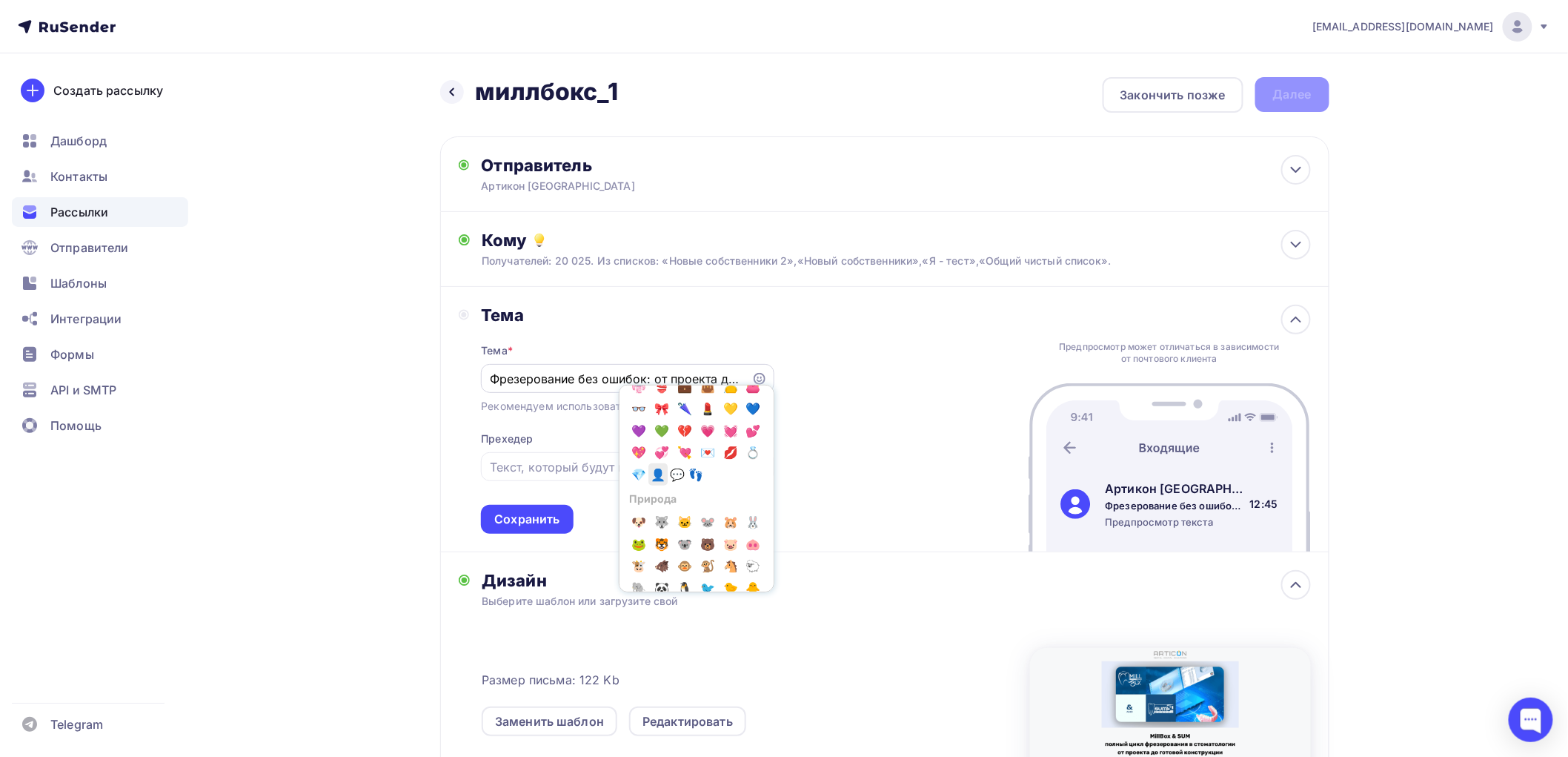
click at [649, 486] on span "👤" at bounding box center [658, 474] width 19 height 22
type input "Фрезерование без ошибок: от проекта до готовой конструкции👤"
click at [927, 357] on div "Тема Тема * Фрезерование без ошибок: от проекта до готовой конструкции👤 Популяр…" at bounding box center [884, 420] width 890 height 266
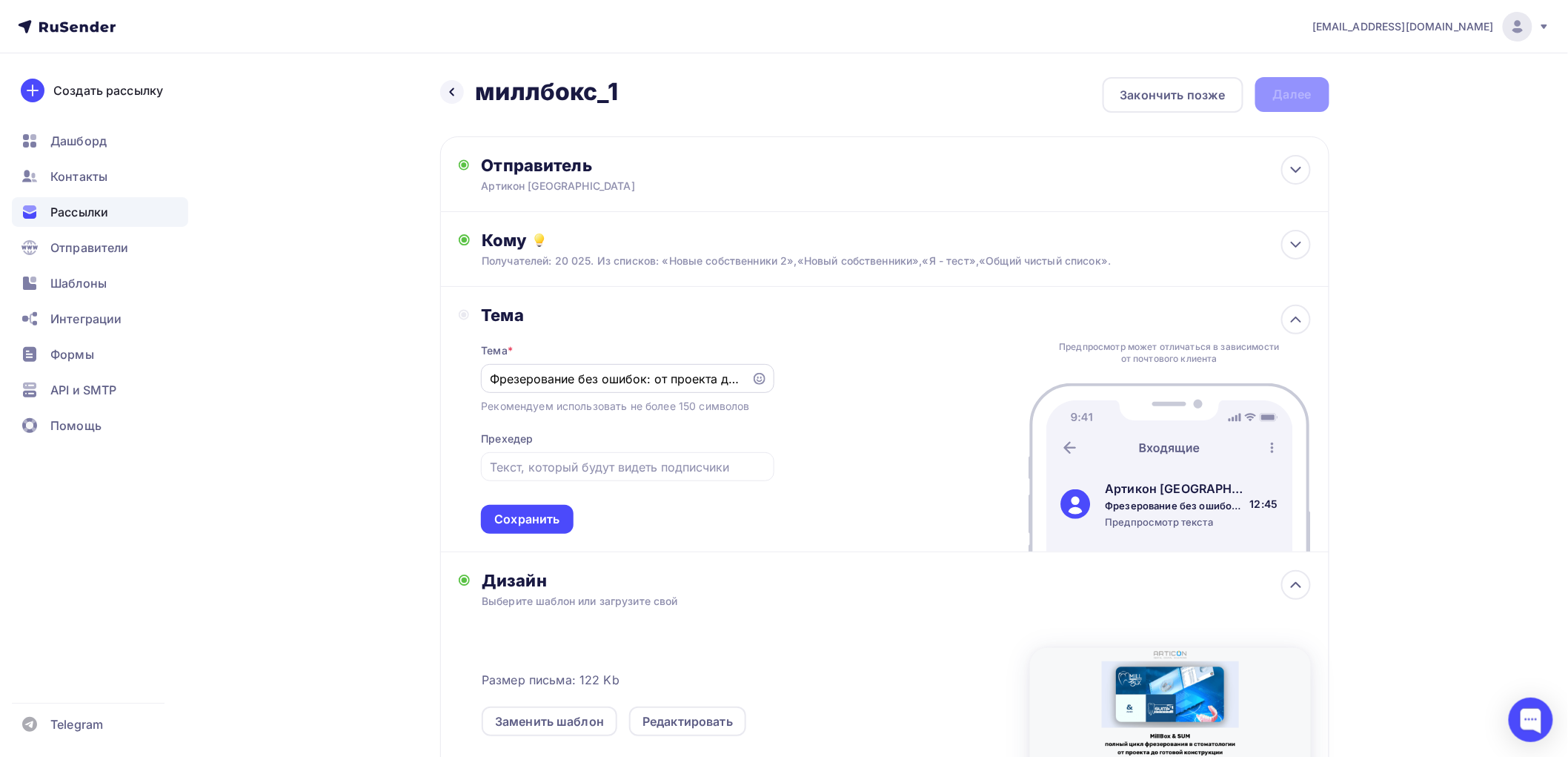
click at [695, 375] on input "Фрезерование без ошибок: от проекта до готовой конструкции👤" at bounding box center [617, 379] width 254 height 18
click at [599, 474] on input "text" at bounding box center [628, 467] width 276 height 18
paste input "Раскрываем расширенные возможности, которых вам не хватает"
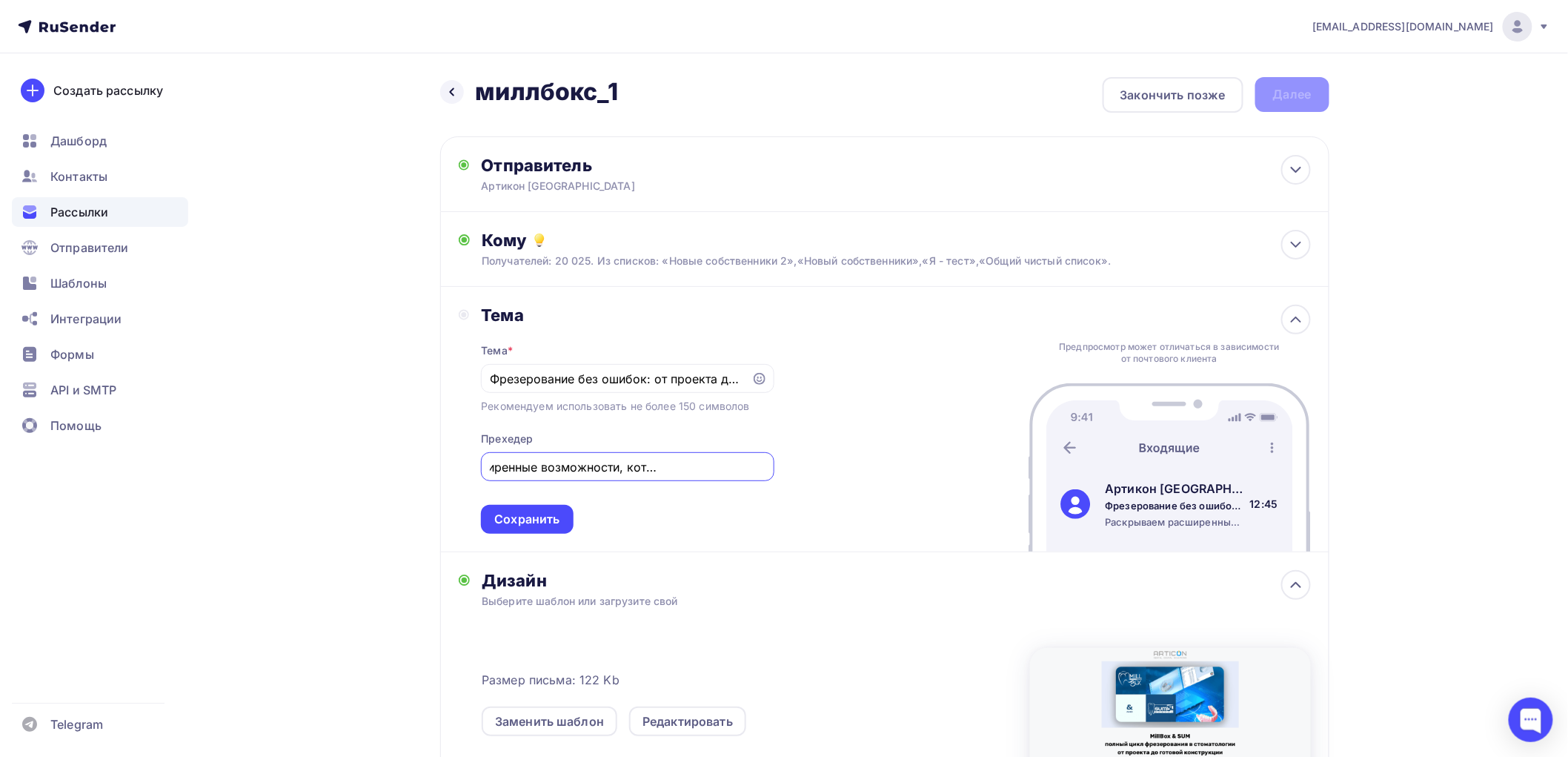
click at [498, 462] on input "Раскрываем расширенные возможности, которых вам не хватает" at bounding box center [628, 467] width 276 height 18
paste input "MillBox SUM"
type input "29.10 | MillBox SUM: Раскрываем расширенные возможности, которых вам не хватает"
click at [530, 515] on div "Сохранить" at bounding box center [526, 519] width 65 height 17
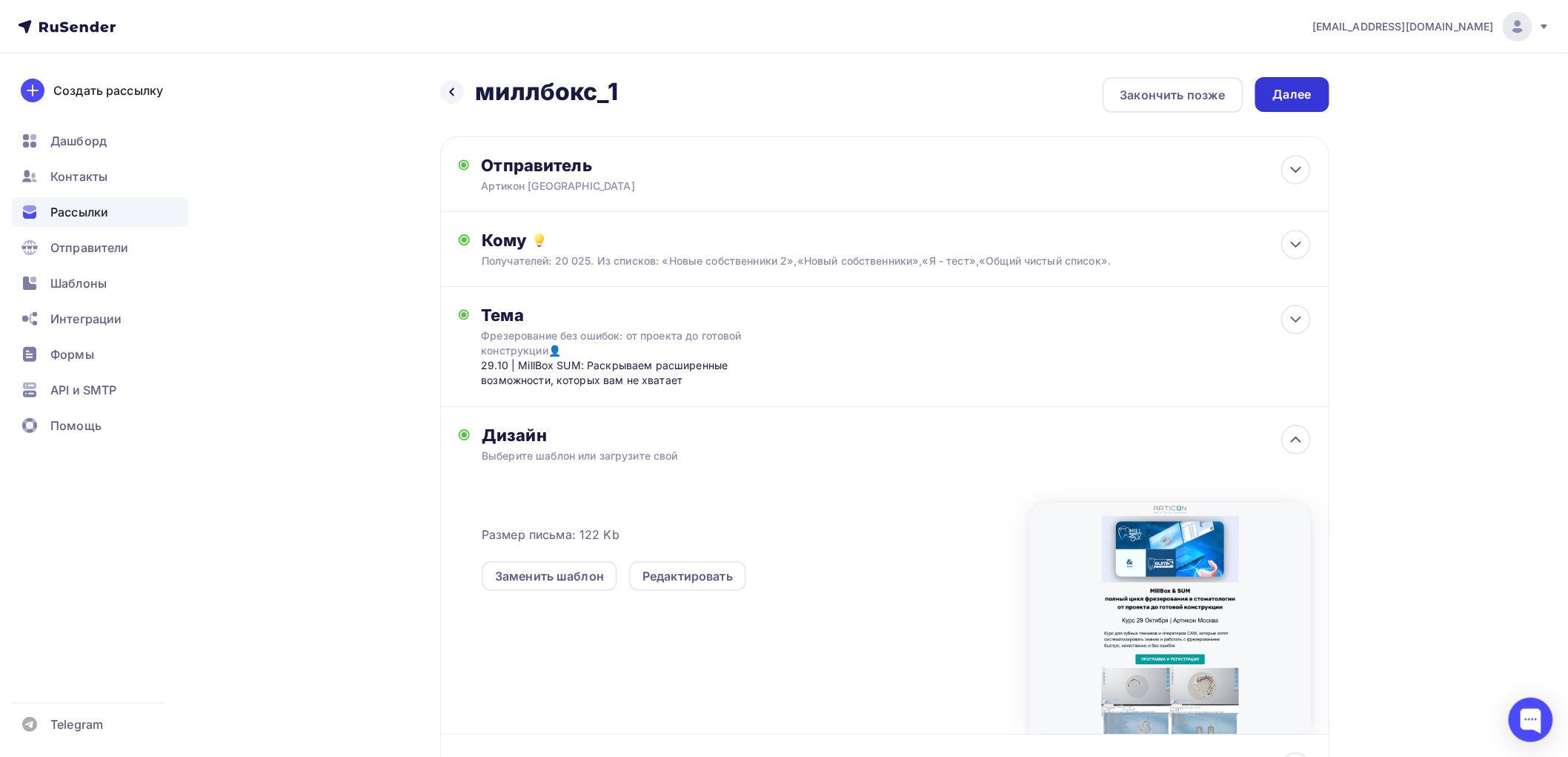
click at [1298, 87] on div "Далее" at bounding box center [1293, 94] width 39 height 17
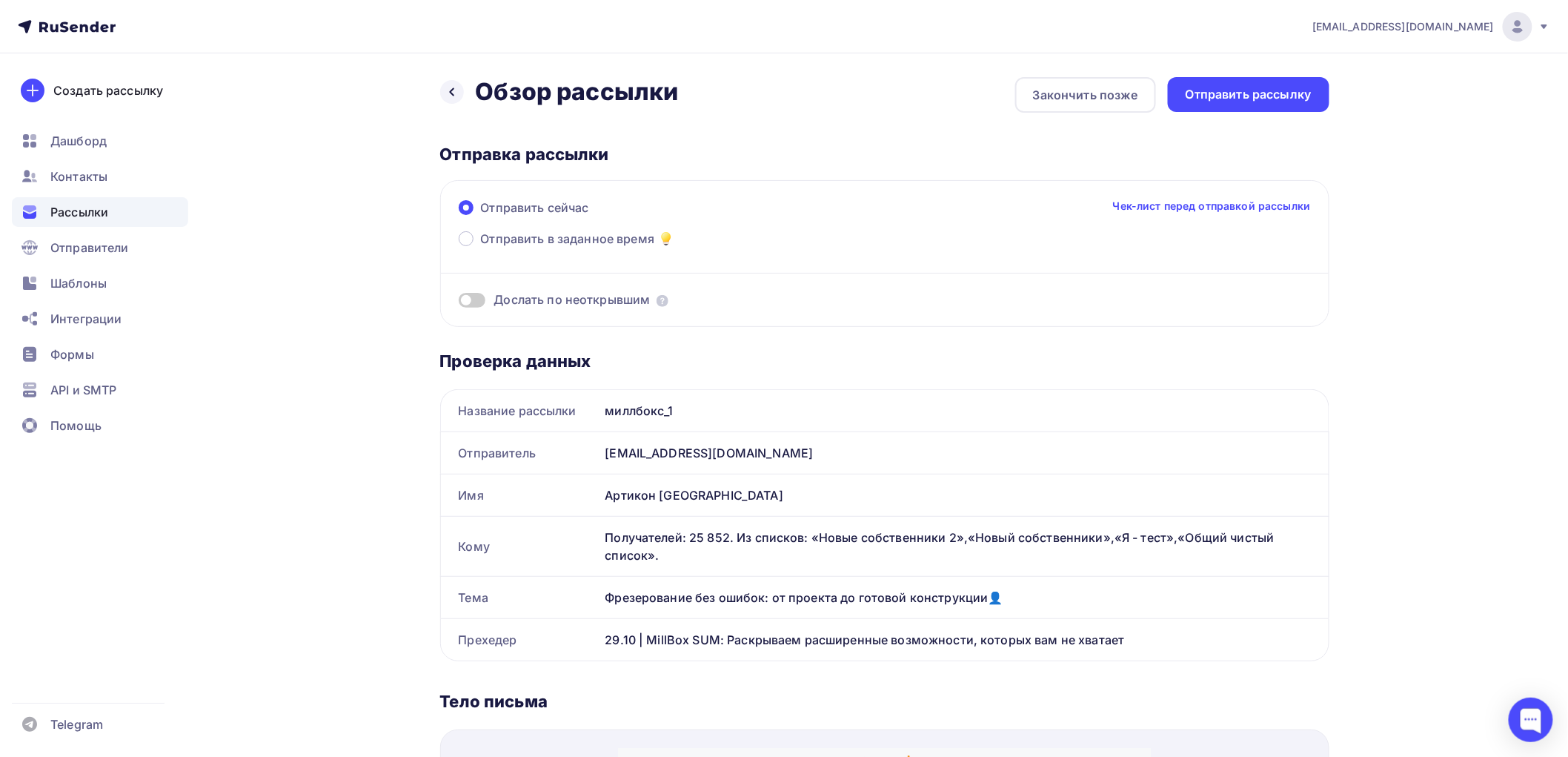
click at [485, 299] on div "Дослать по неоткрывшим" at bounding box center [884, 300] width 852 height 17
click at [479, 299] on span at bounding box center [472, 301] width 27 height 15
click at [459, 303] on input "checkbox" at bounding box center [459, 303] width 0 height 0
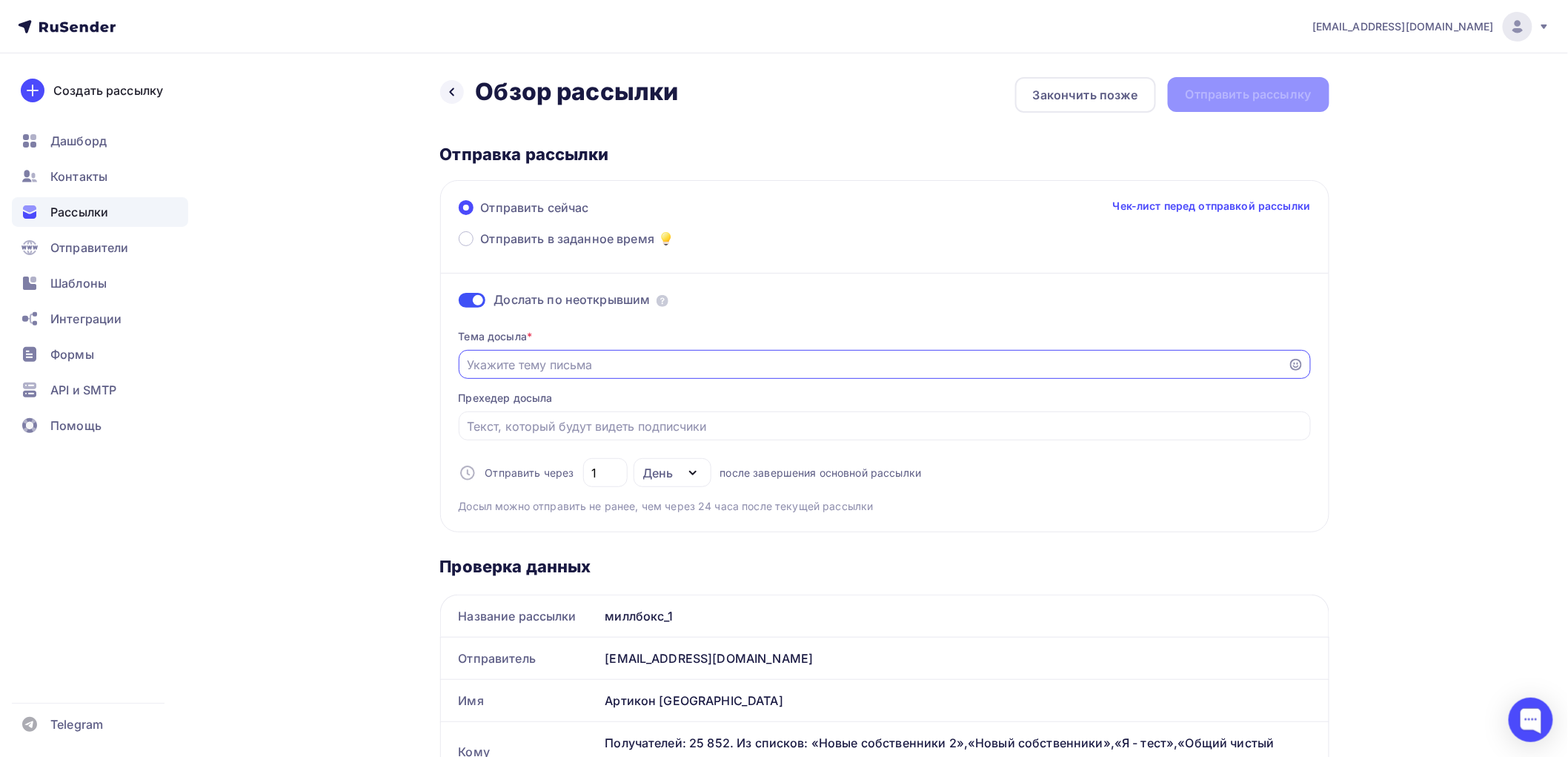
drag, startPoint x: 544, startPoint y: 354, endPoint x: 631, endPoint y: 329, distance: 90.5
click at [545, 354] on div at bounding box center [884, 364] width 852 height 29
paste input "MillBox SUM"
paste input "Раскрываем все секреты"
drag, startPoint x: 546, startPoint y: 427, endPoint x: 578, endPoint y: 411, distance: 35.8
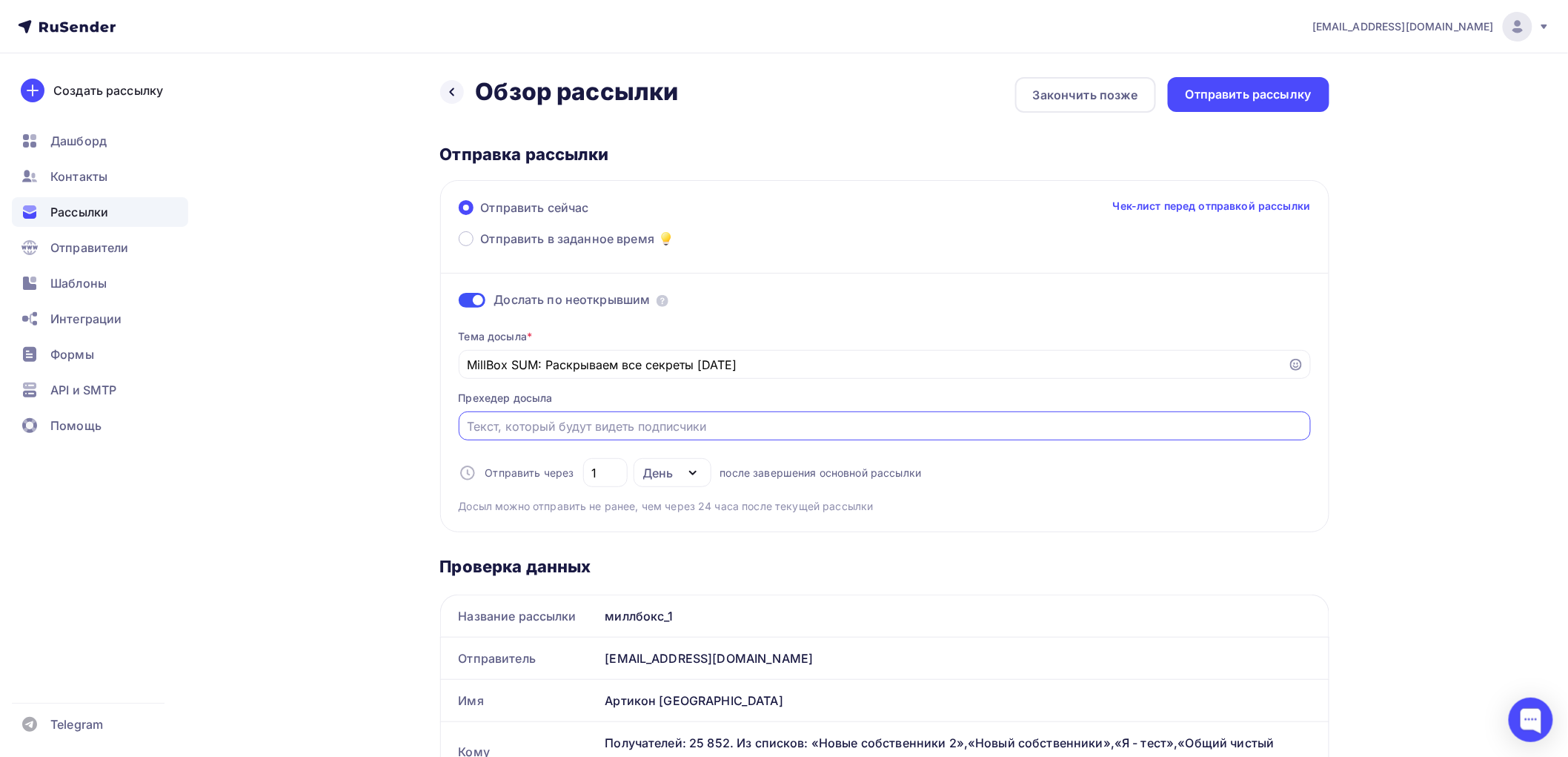
click at [547, 427] on input "Отправить в заданное время" at bounding box center [884, 427] width 835 height 18
drag, startPoint x: 787, startPoint y: 366, endPoint x: 890, endPoint y: 346, distance: 104.9
click at [802, 361] on input "MillBox SUM: Раскрываем все секреты [DATE]" at bounding box center [873, 365] width 813 height 18
click at [1295, 363] on icon at bounding box center [1297, 365] width 12 height 12
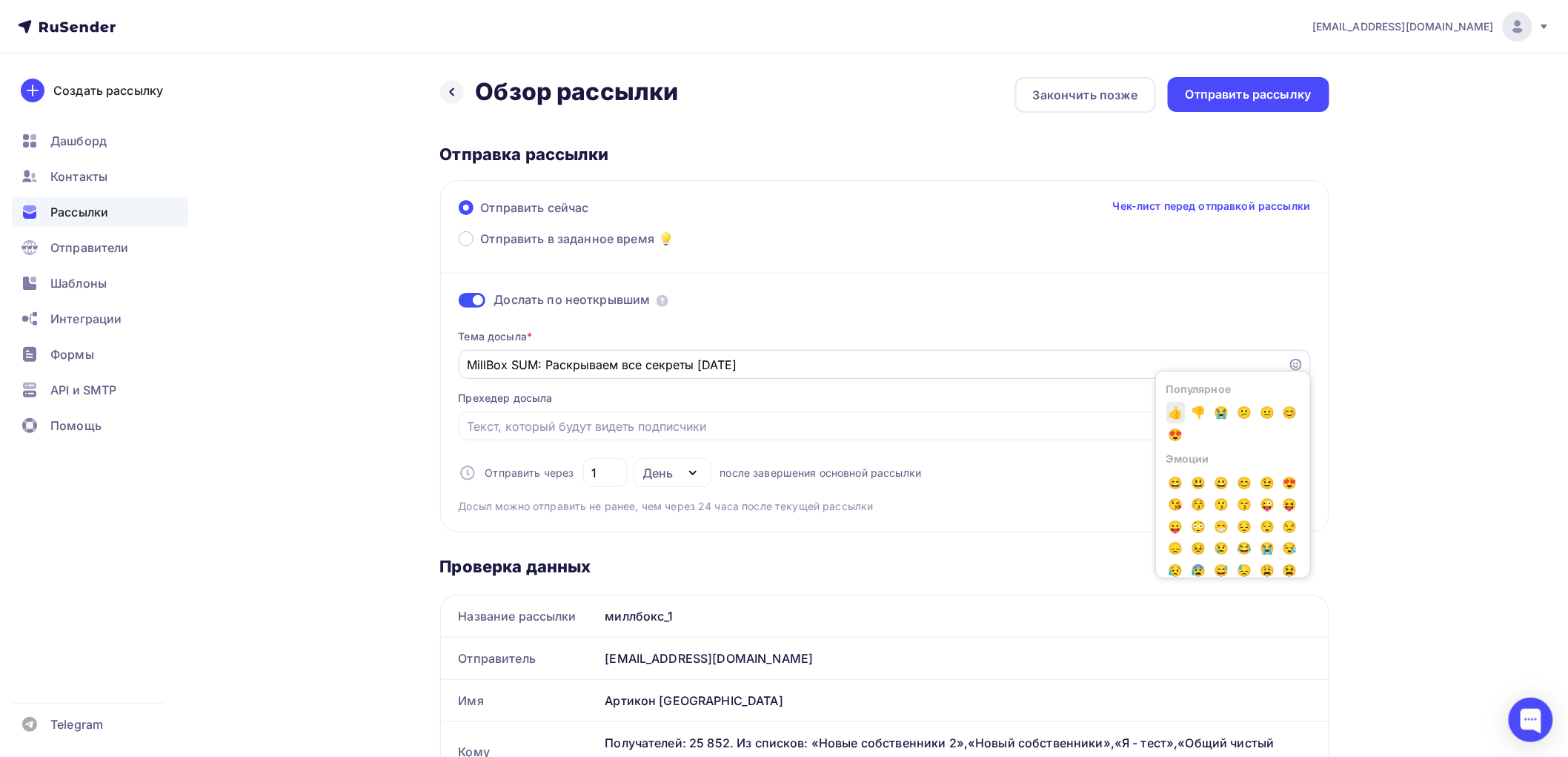
click at [1171, 412] on span "👍" at bounding box center [1177, 413] width 19 height 22
type input "MillBox SUM: Раскрываем все секреты [DATE]👍"
drag, startPoint x: 555, startPoint y: 424, endPoint x: 583, endPoint y: 406, distance: 33.3
click at [555, 424] on input "Отправить в заданное время" at bounding box center [884, 427] width 835 height 18
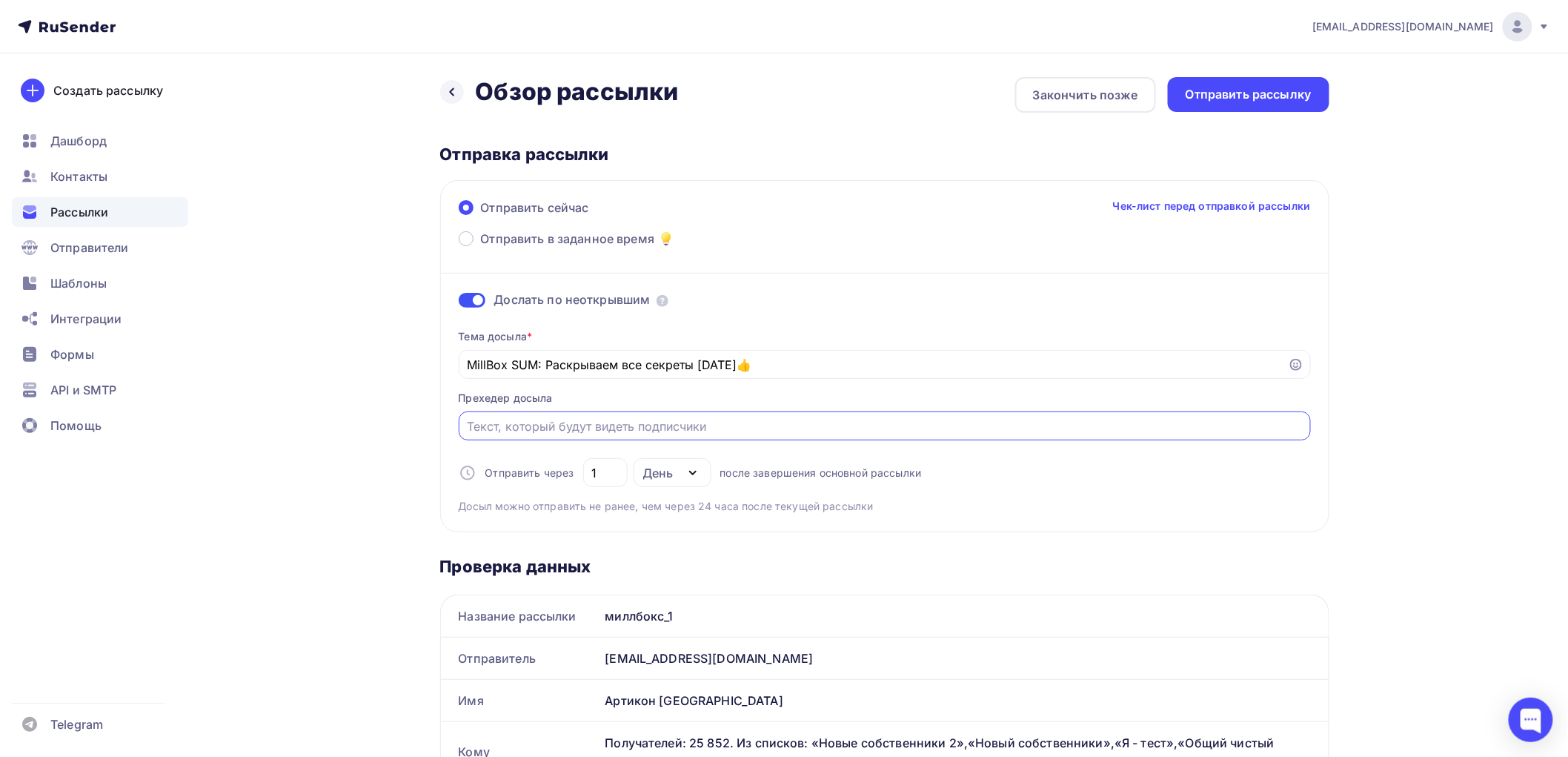
paste input "Покажем скрытые функции для работы с титаном и цирконием"
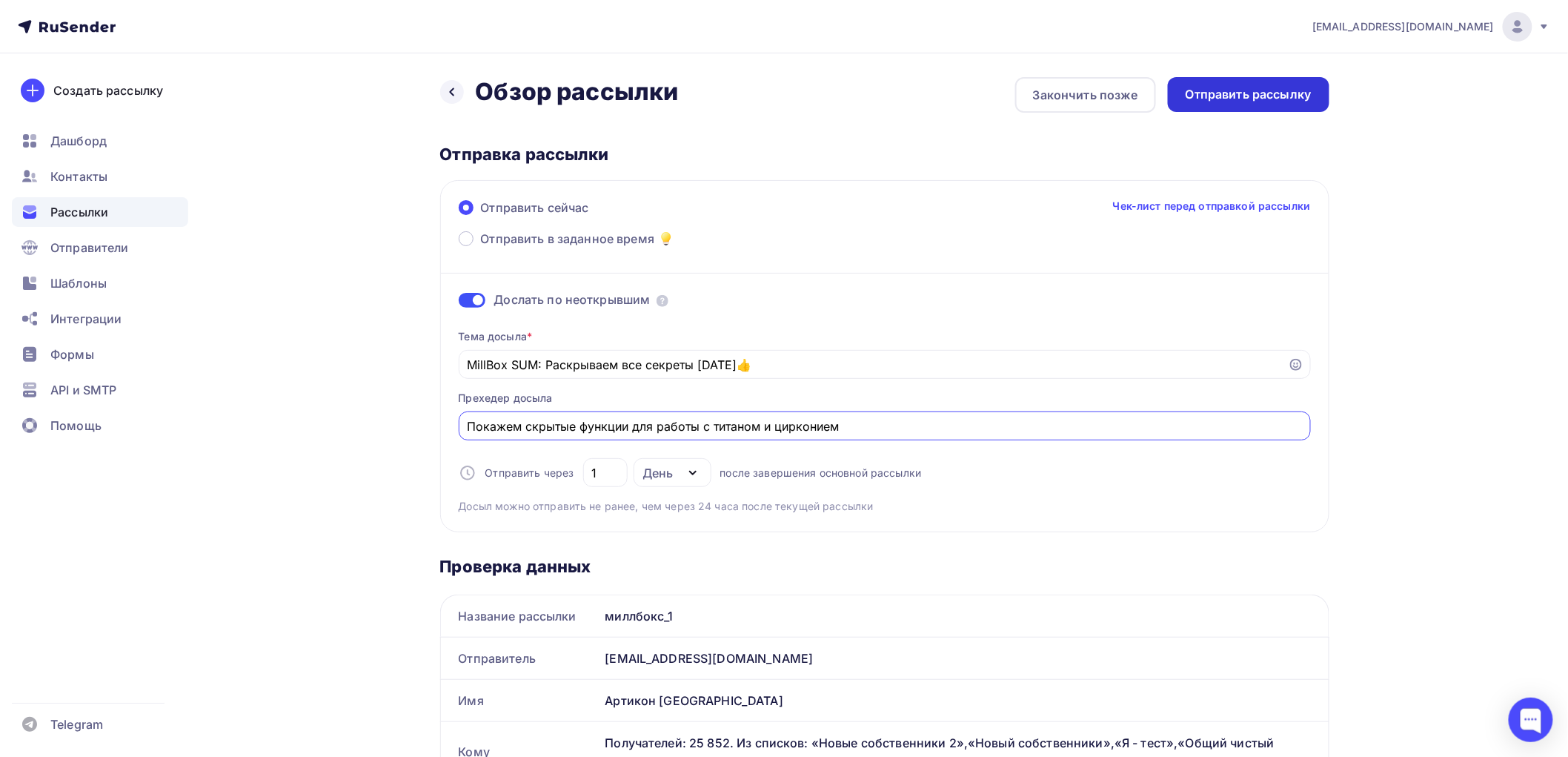
type input "Покажем скрытые функции для работы с титаном и цирконием"
click at [1226, 90] on div "Отправить рассылку" at bounding box center [1248, 94] width 126 height 17
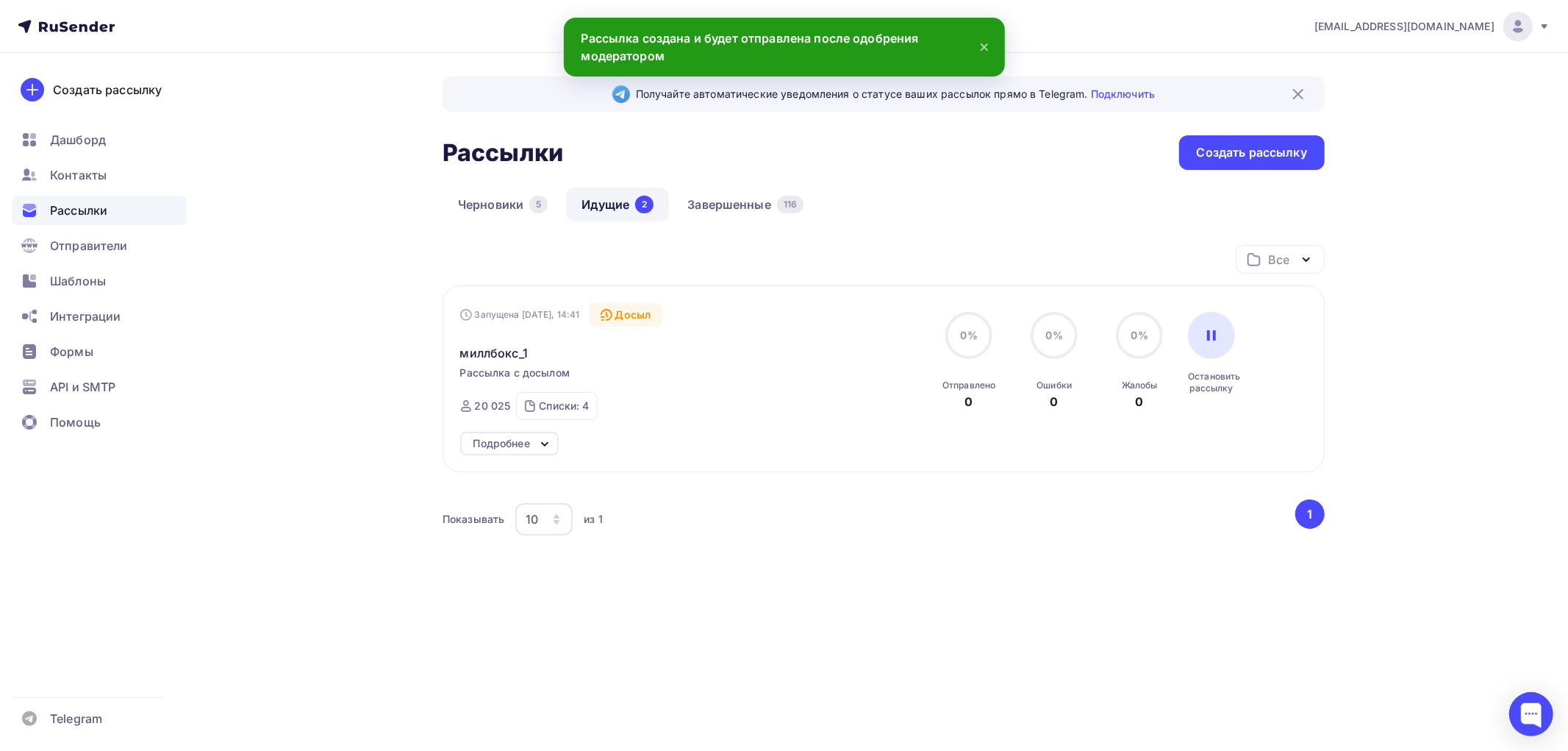
click at [984, 43] on icon at bounding box center [984, 47] width 18 height 18
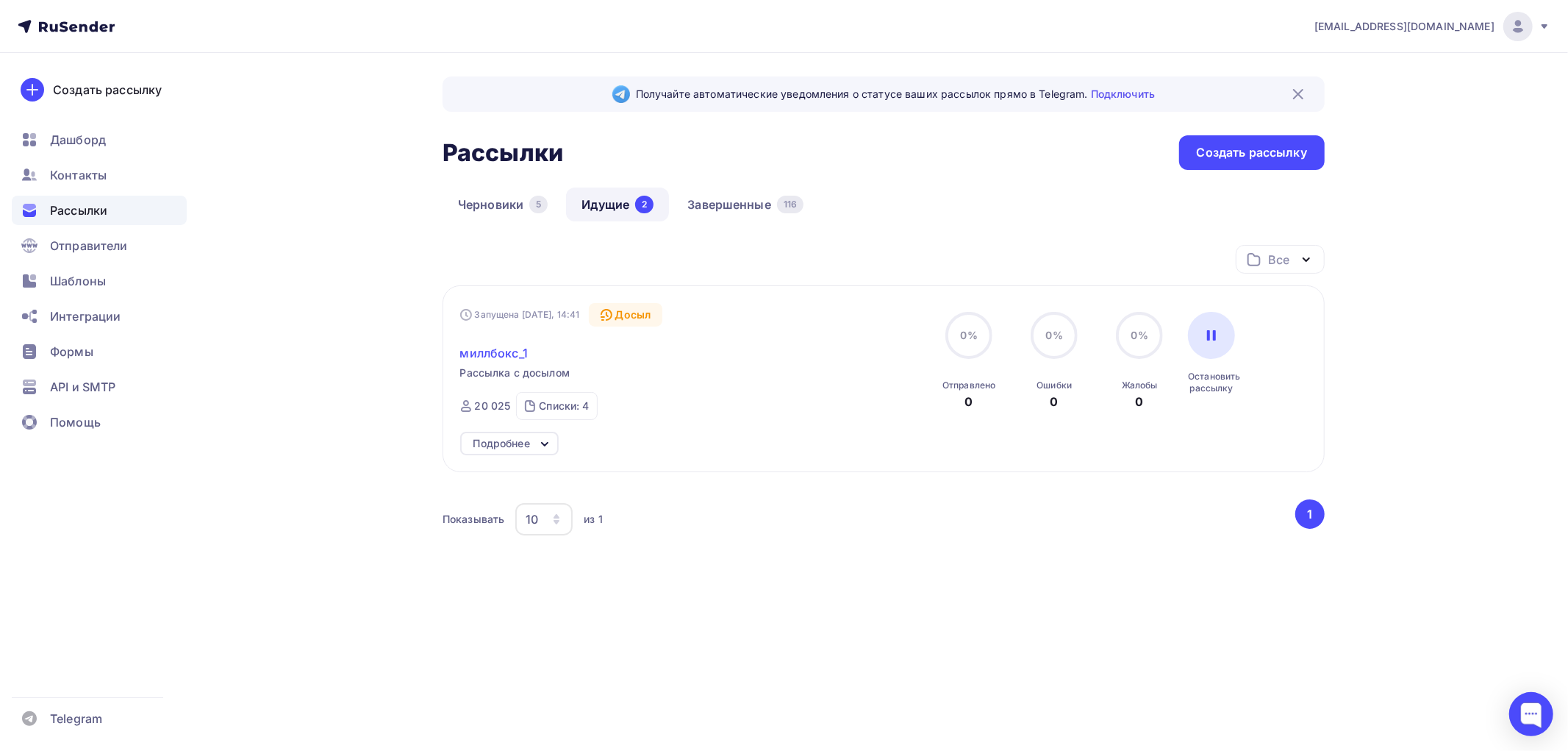
drag, startPoint x: 486, startPoint y: 353, endPoint x: 538, endPoint y: 348, distance: 52.2
click at [487, 353] on span "миллбокс_1" at bounding box center [493, 353] width 67 height 18
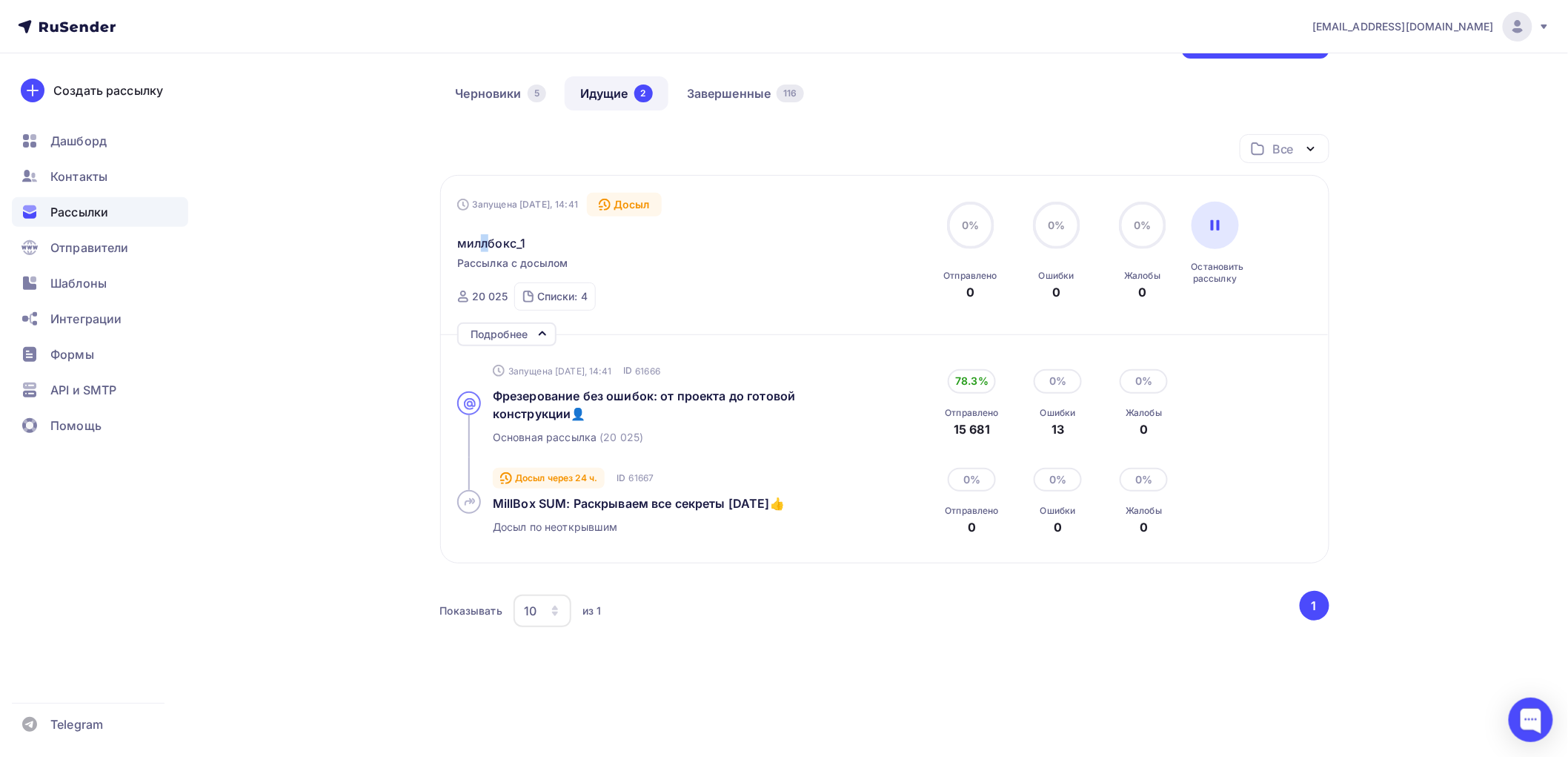
scroll to position [152, 0]
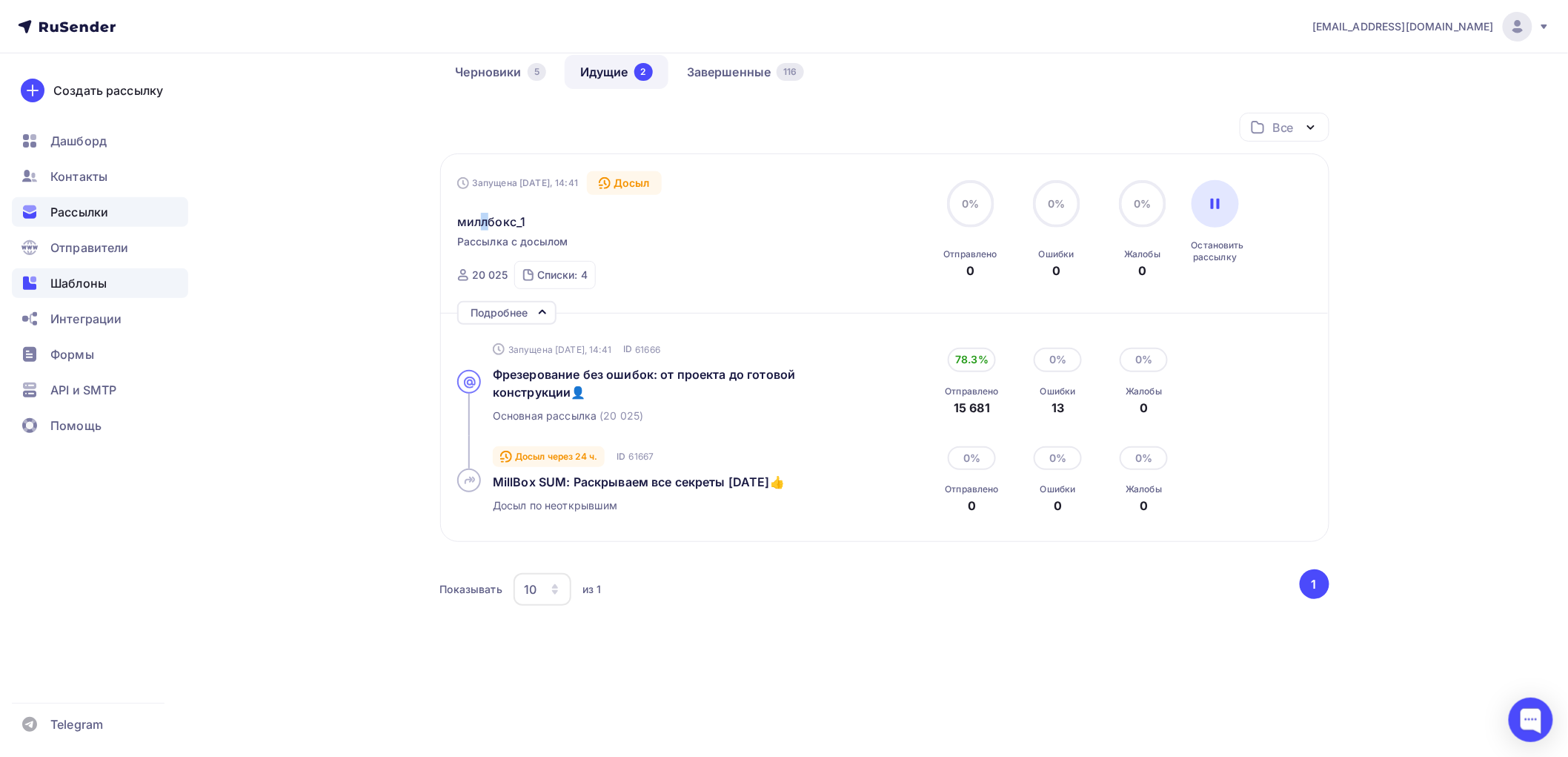
click at [89, 283] on span "Шаблоны" at bounding box center [79, 283] width 57 height 18
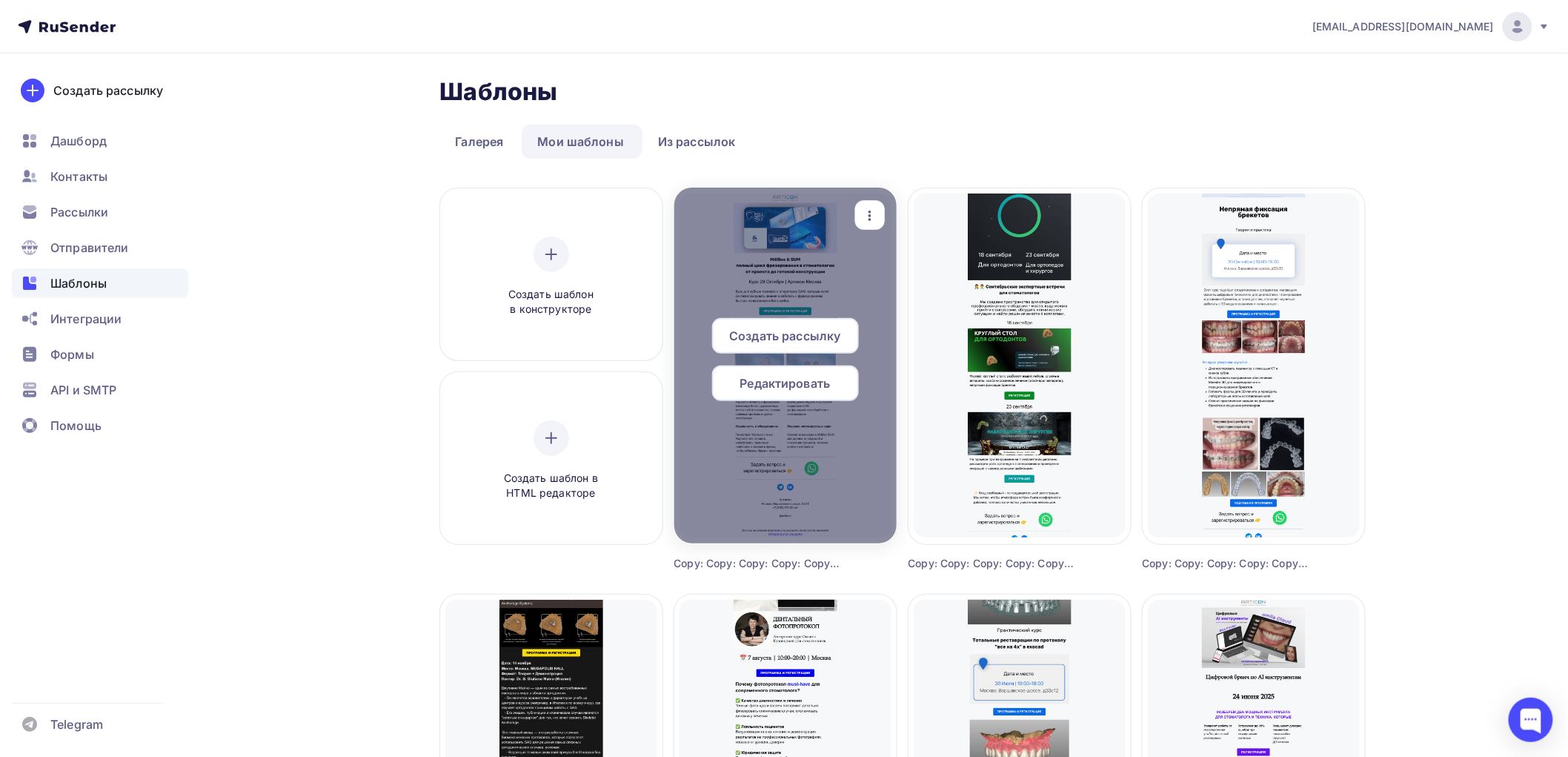
click at [780, 377] on span "Редактировать" at bounding box center [785, 383] width 90 height 18
